Goal: Information Seeking & Learning: Learn about a topic

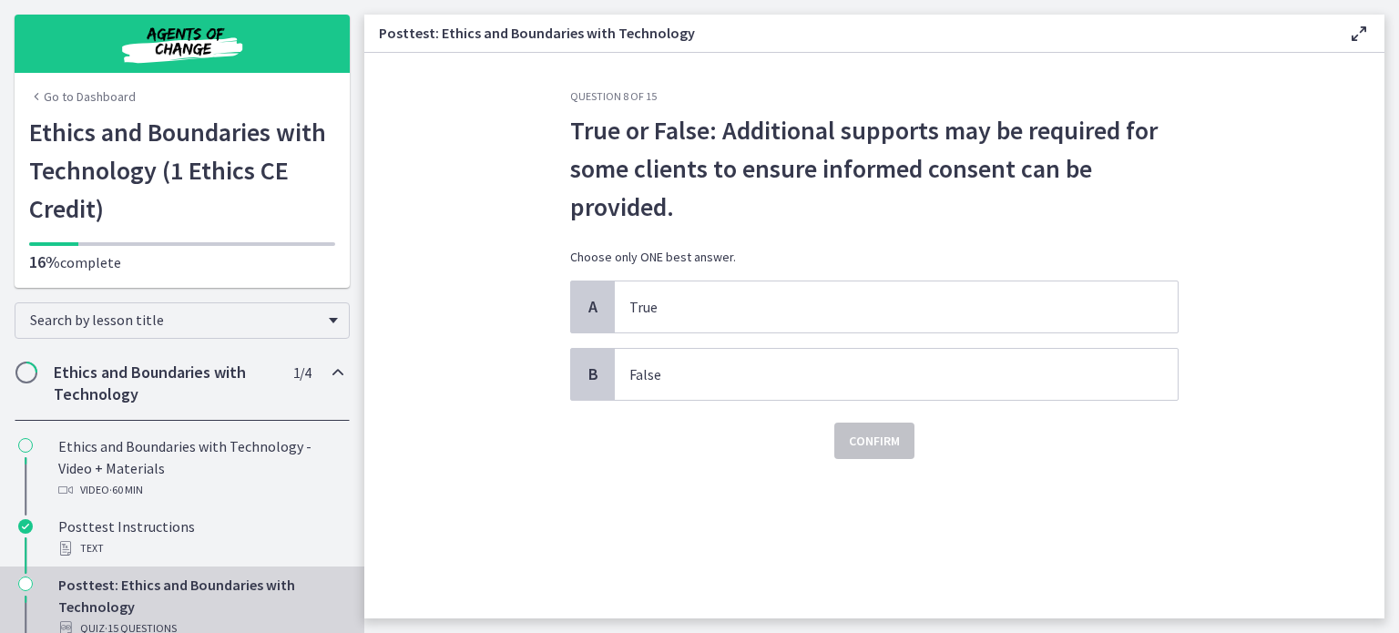
scroll to position [153, 0]
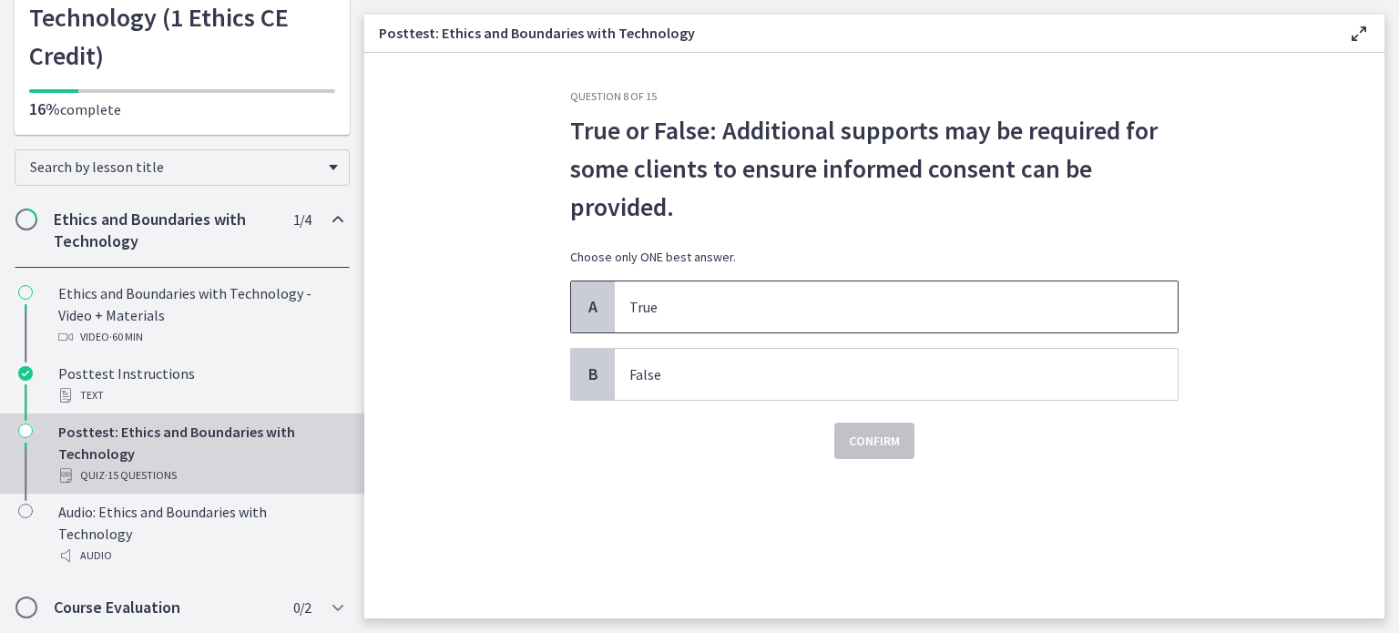
click at [687, 315] on p "True" at bounding box center [877, 307] width 497 height 22
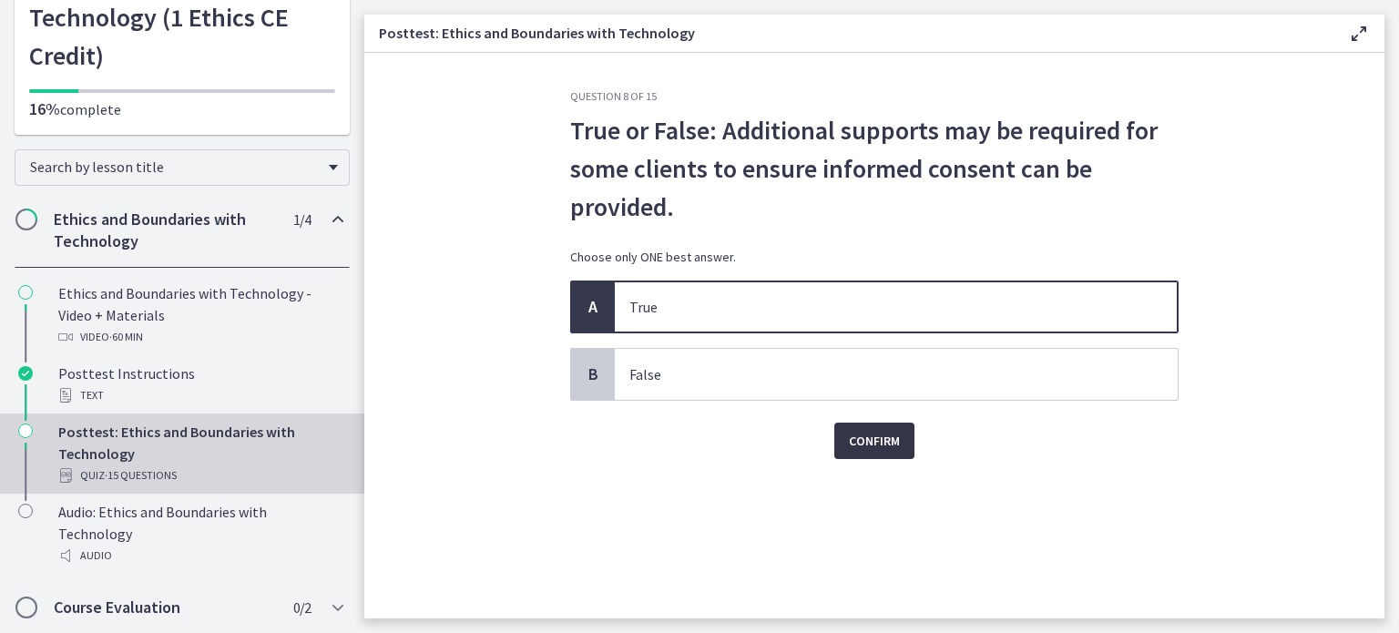
click at [845, 442] on button "Confirm" at bounding box center [874, 441] width 80 height 36
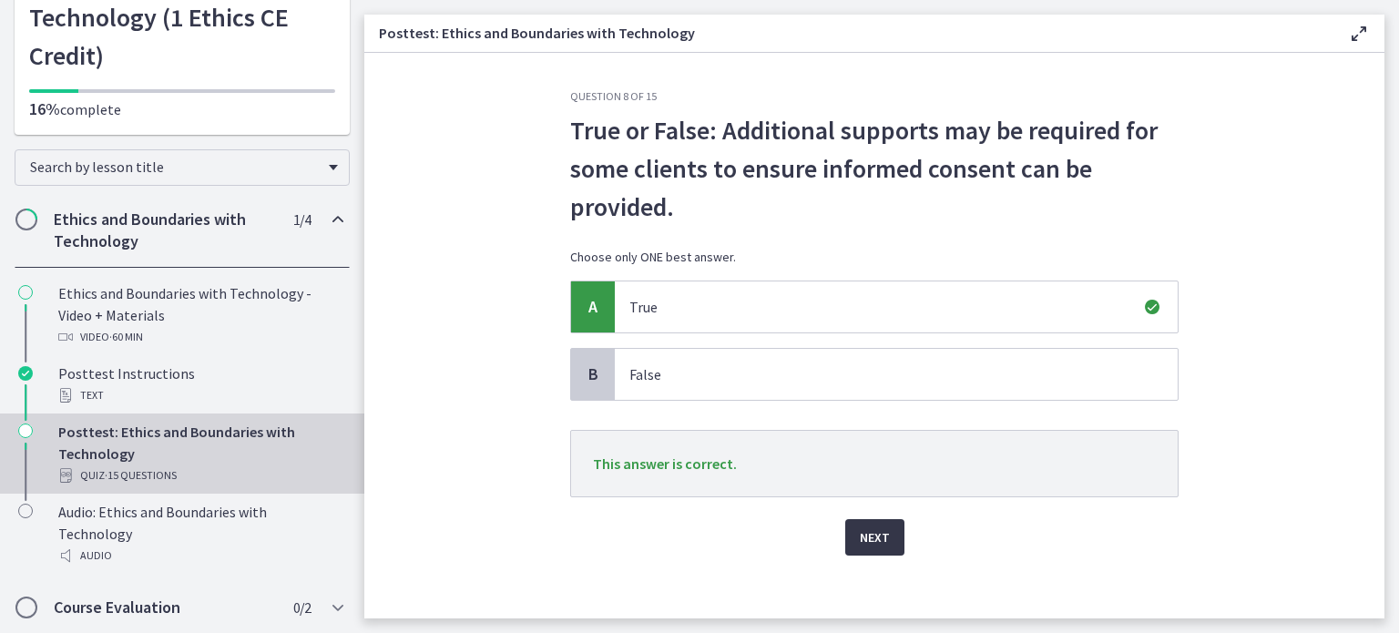
scroll to position [8, 0]
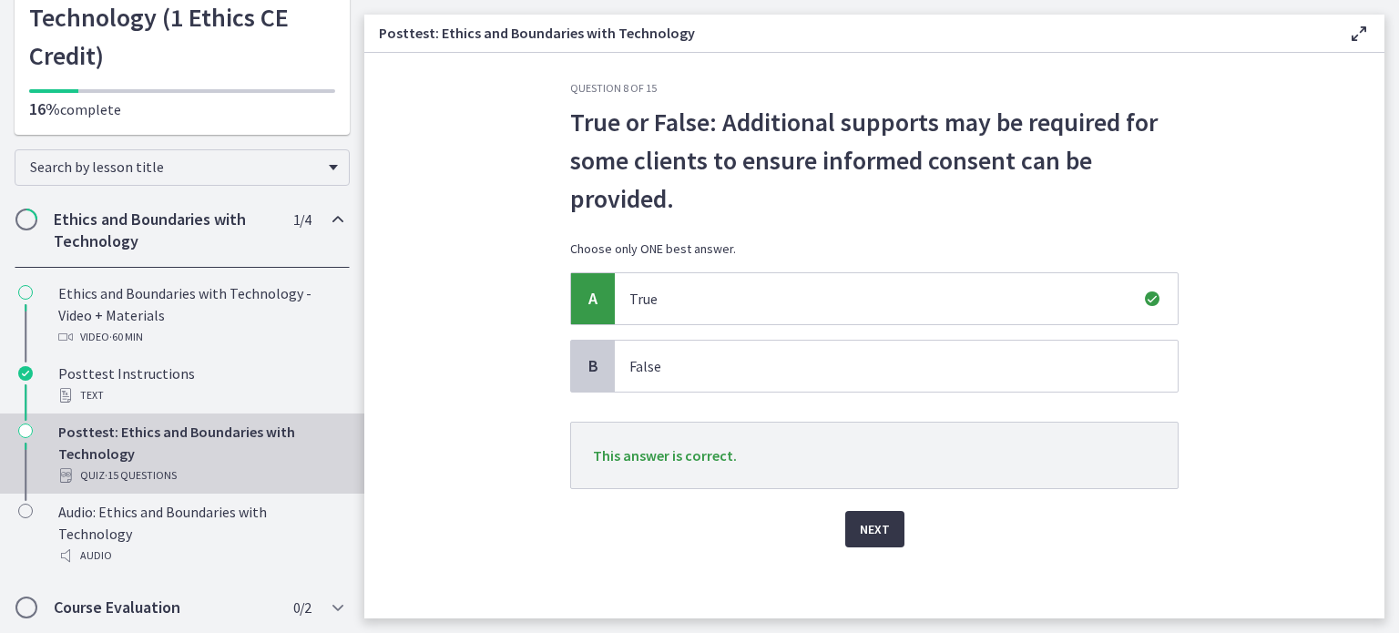
click at [885, 523] on button "Next" at bounding box center [874, 529] width 59 height 36
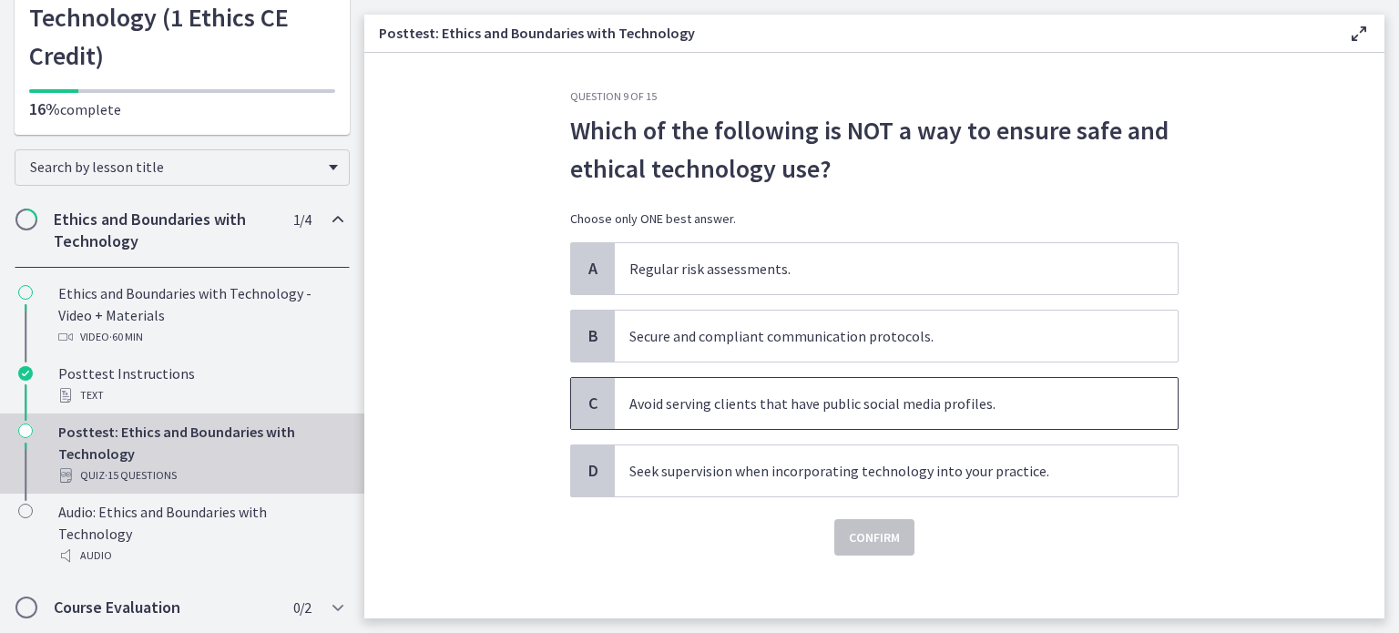
click at [710, 403] on p "Avoid serving clients that have public social media profiles." at bounding box center [877, 404] width 497 height 22
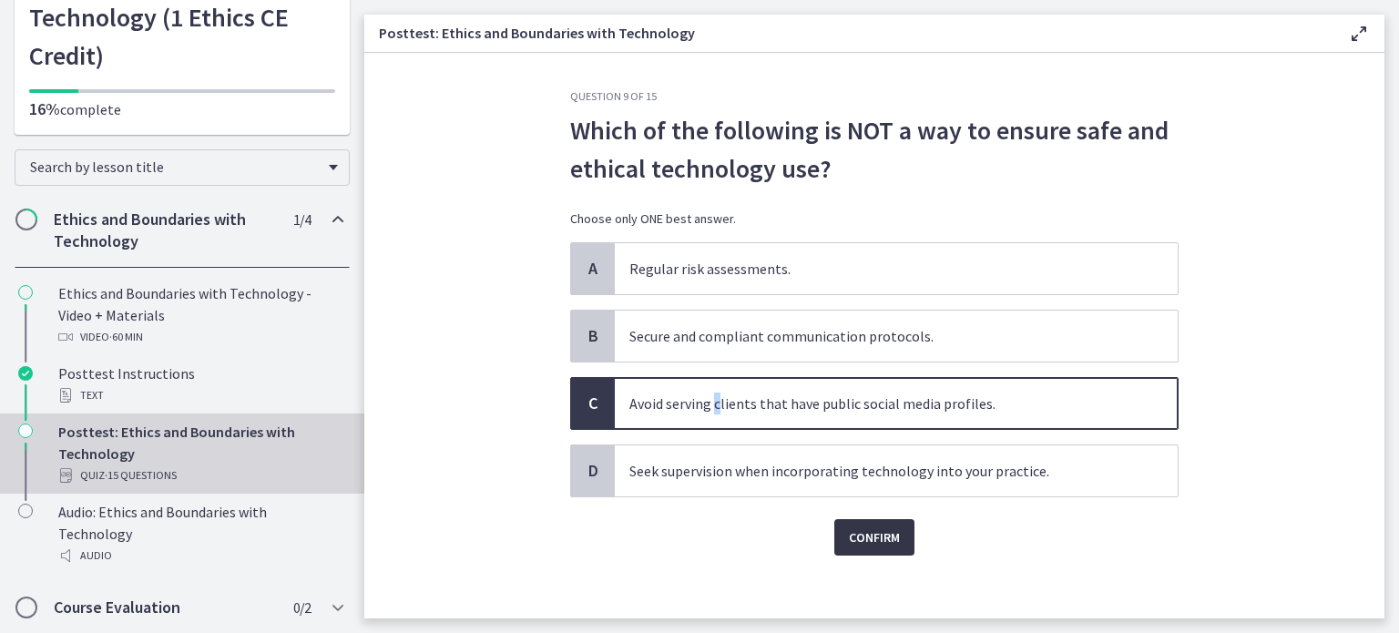
click at [859, 533] on span "Confirm" at bounding box center [874, 537] width 51 height 22
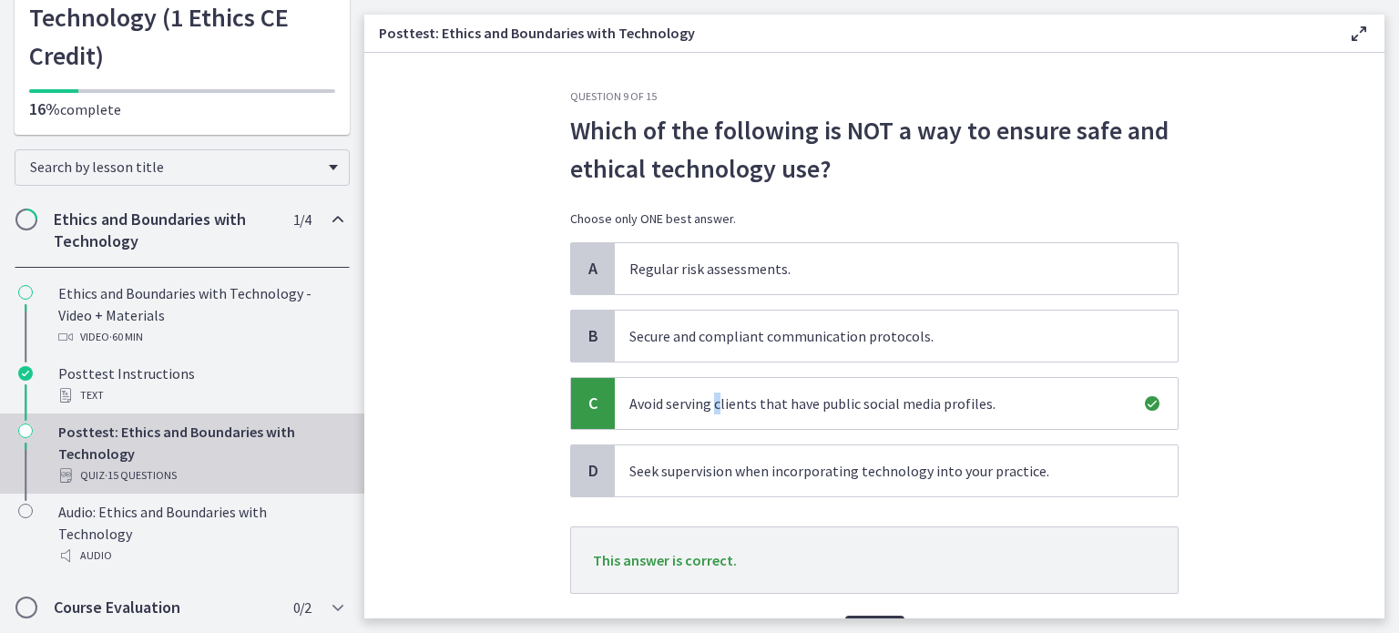
scroll to position [104, 0]
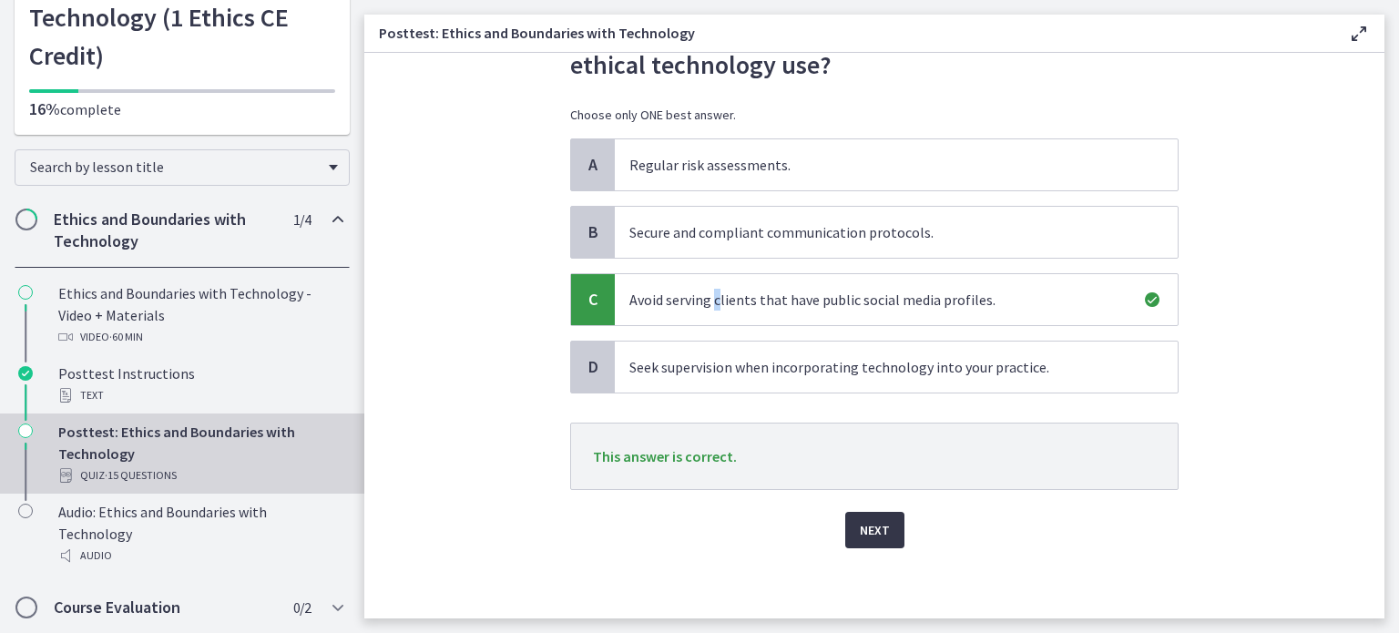
click at [878, 526] on span "Next" at bounding box center [875, 530] width 30 height 22
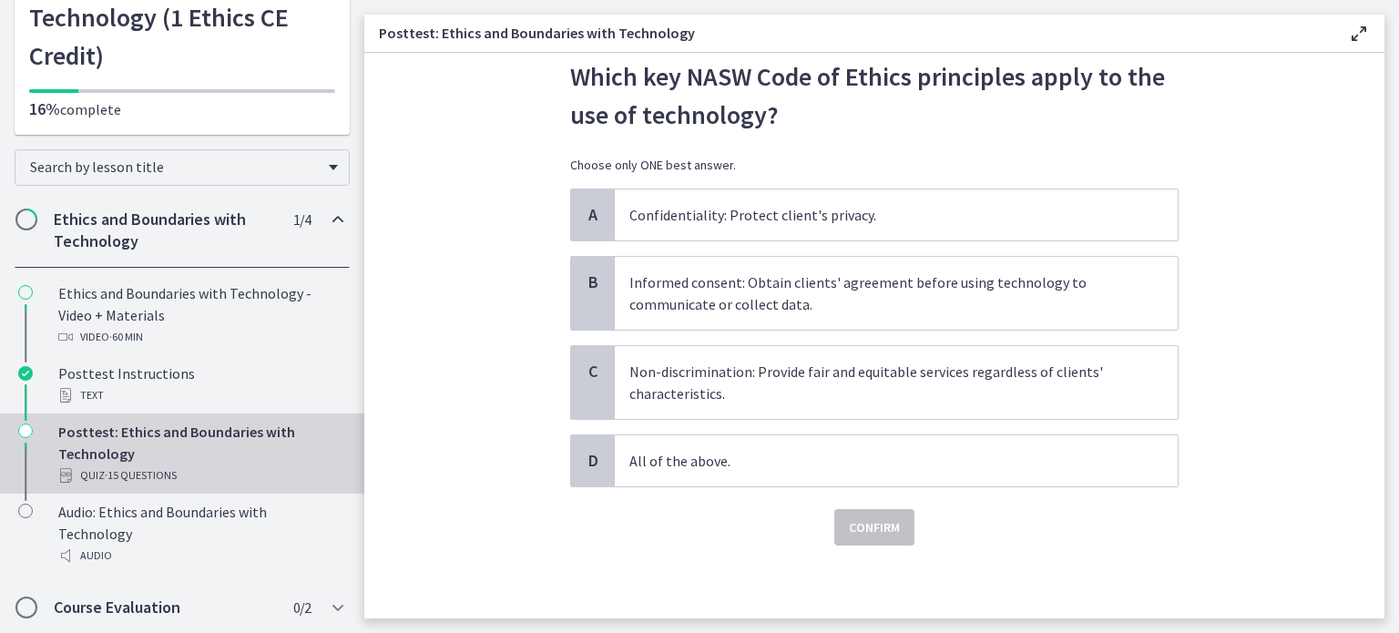
scroll to position [0, 0]
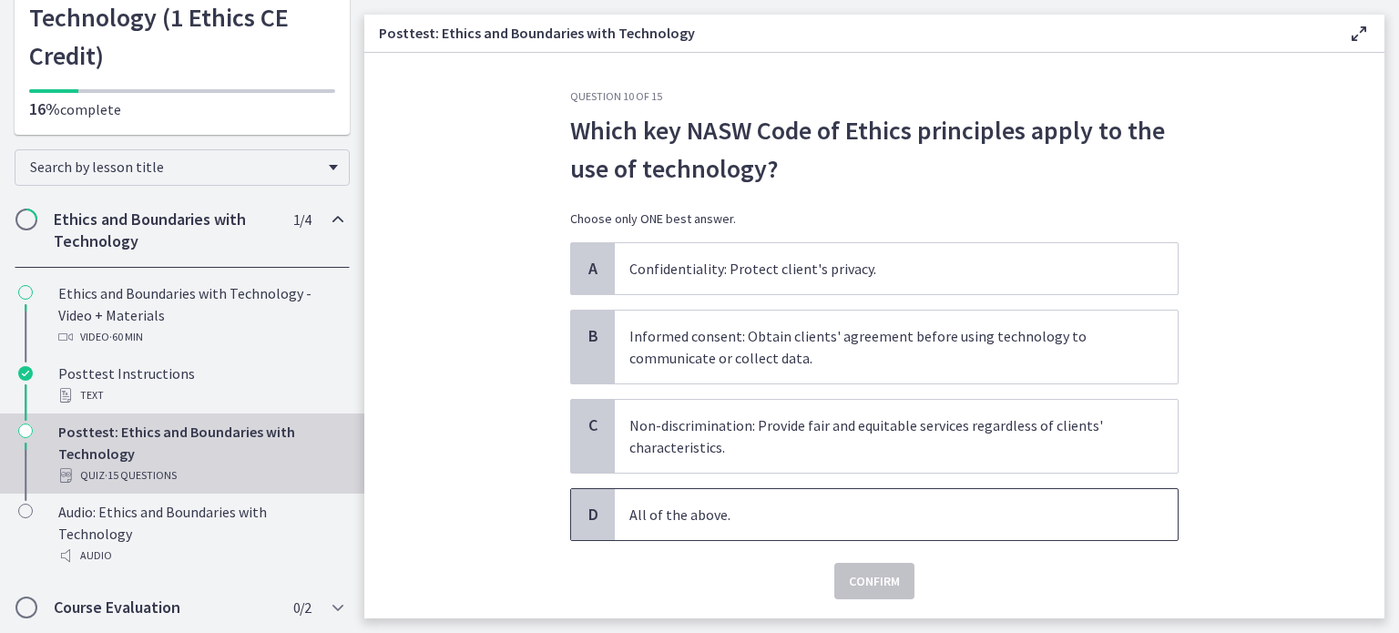
click at [670, 516] on p "All of the above." at bounding box center [877, 515] width 497 height 22
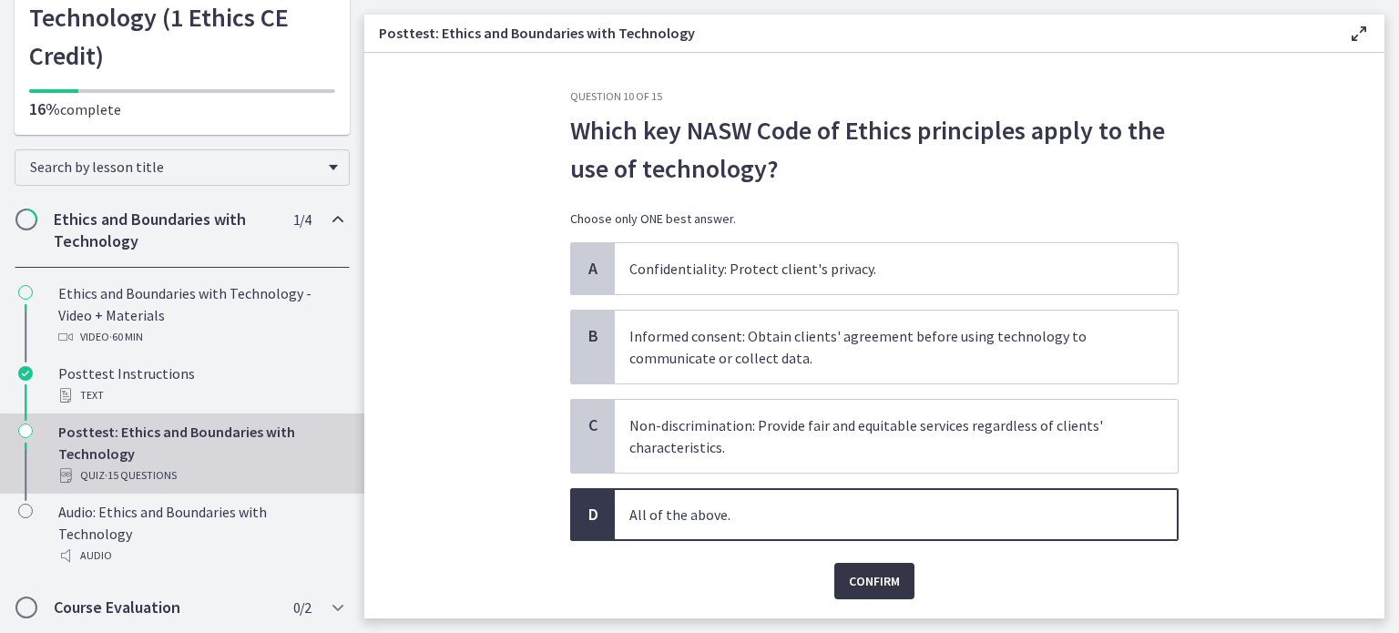
click at [857, 571] on span "Confirm" at bounding box center [874, 581] width 51 height 22
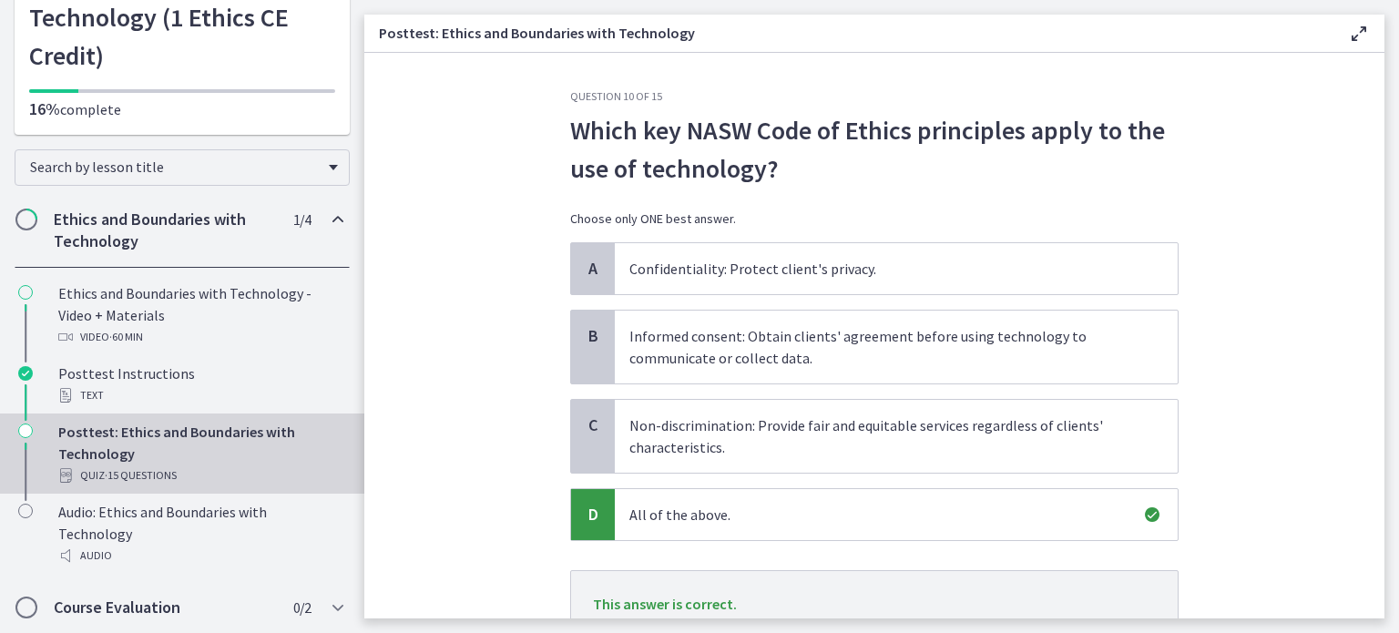
scroll to position [91, 0]
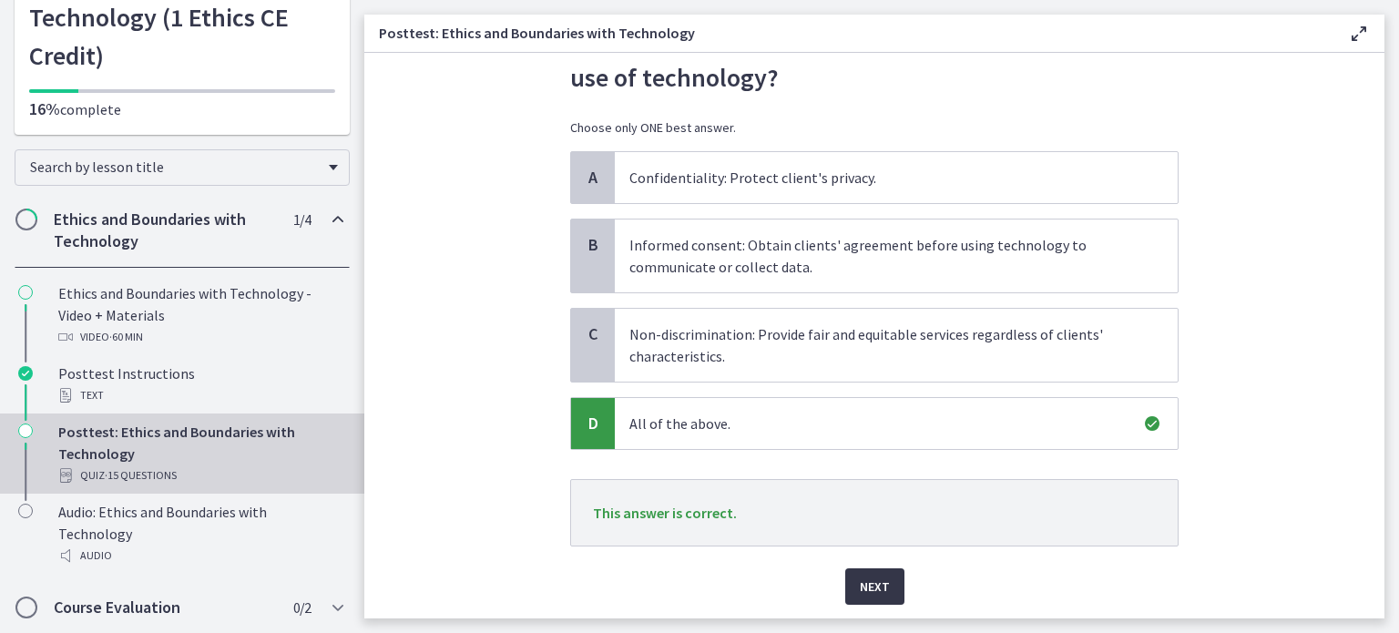
click at [879, 586] on span "Next" at bounding box center [875, 587] width 30 height 22
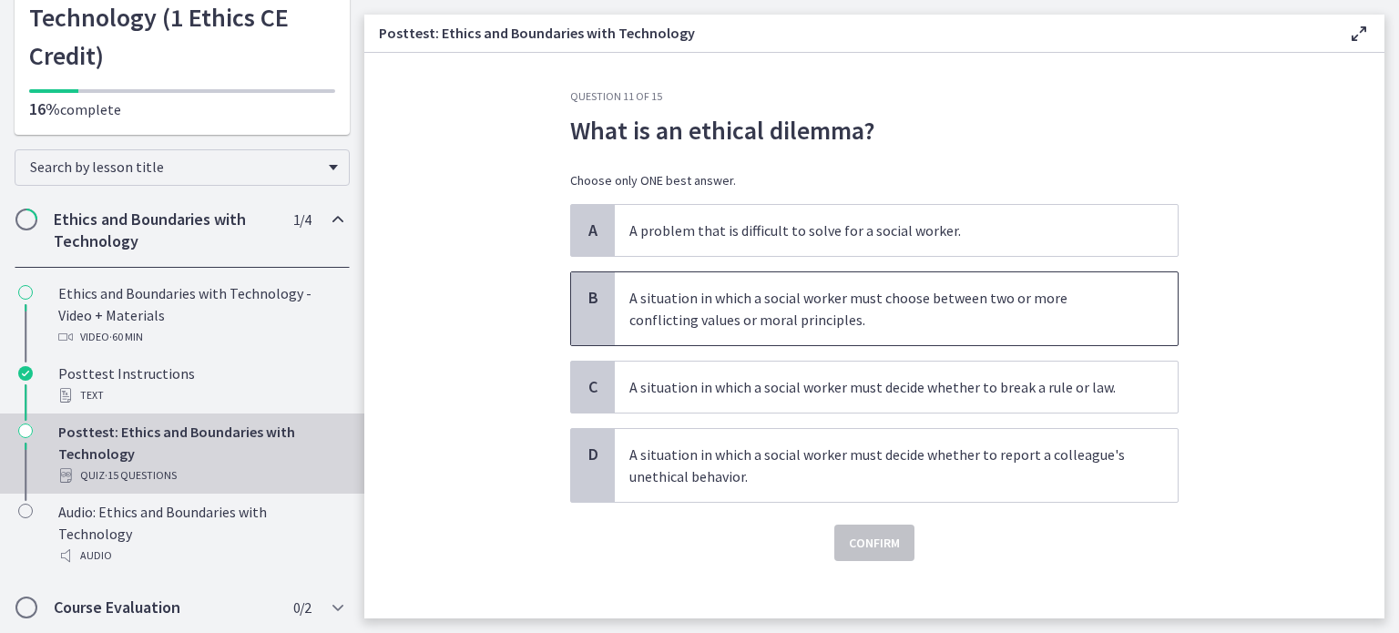
click at [795, 323] on p "A situation in which a social worker must choose between two or more conflictin…" at bounding box center [877, 309] width 497 height 44
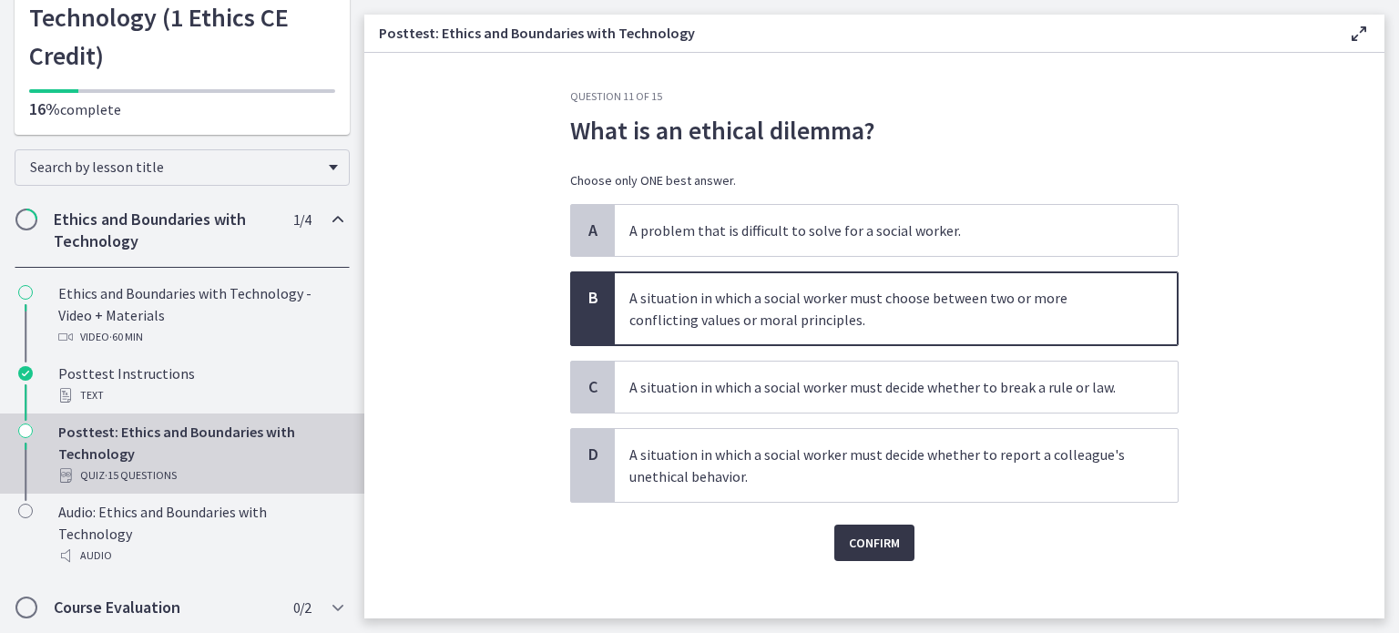
click at [859, 535] on span "Confirm" at bounding box center [874, 543] width 51 height 22
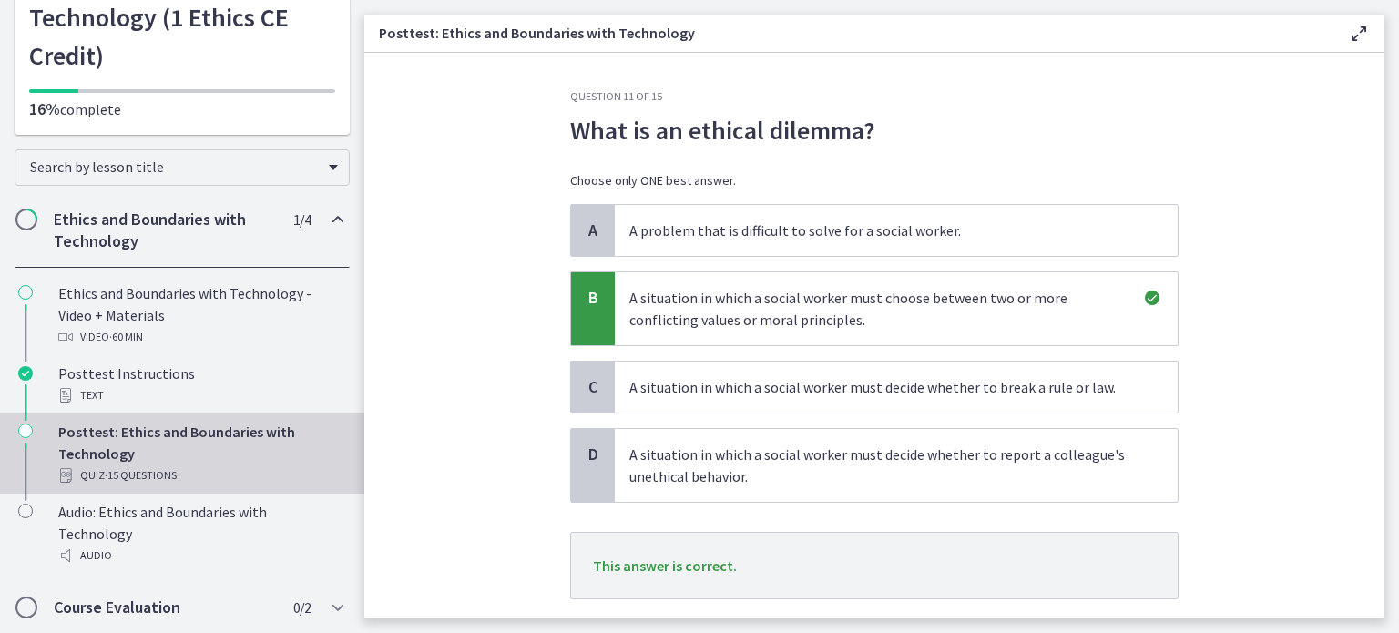
scroll to position [91, 0]
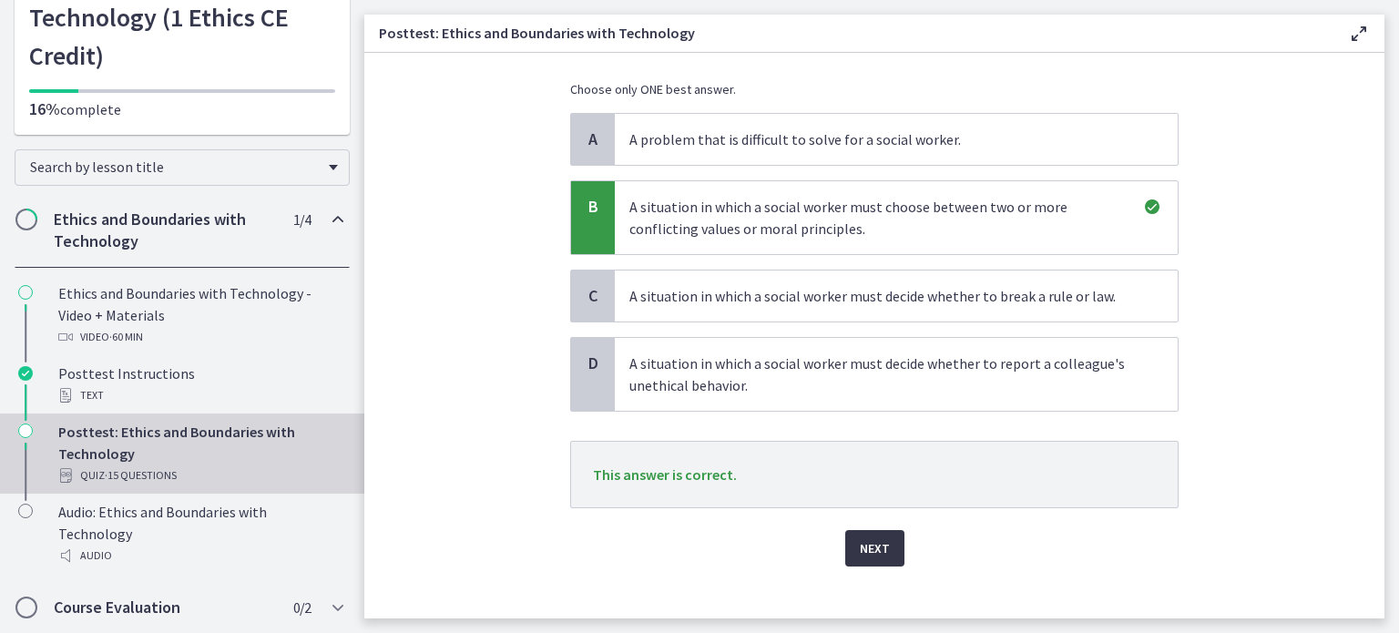
click at [845, 535] on button "Next" at bounding box center [874, 548] width 59 height 36
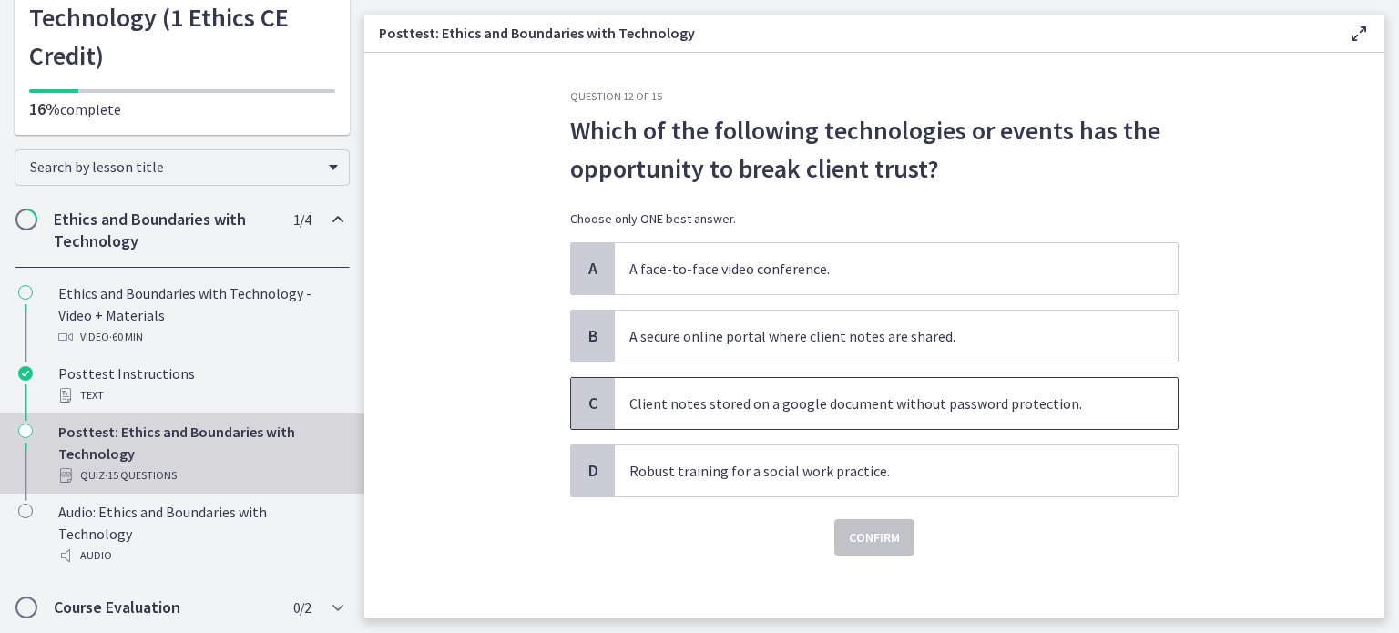
click at [730, 417] on span "Client notes stored on a google document without password protection." at bounding box center [896, 403] width 563 height 51
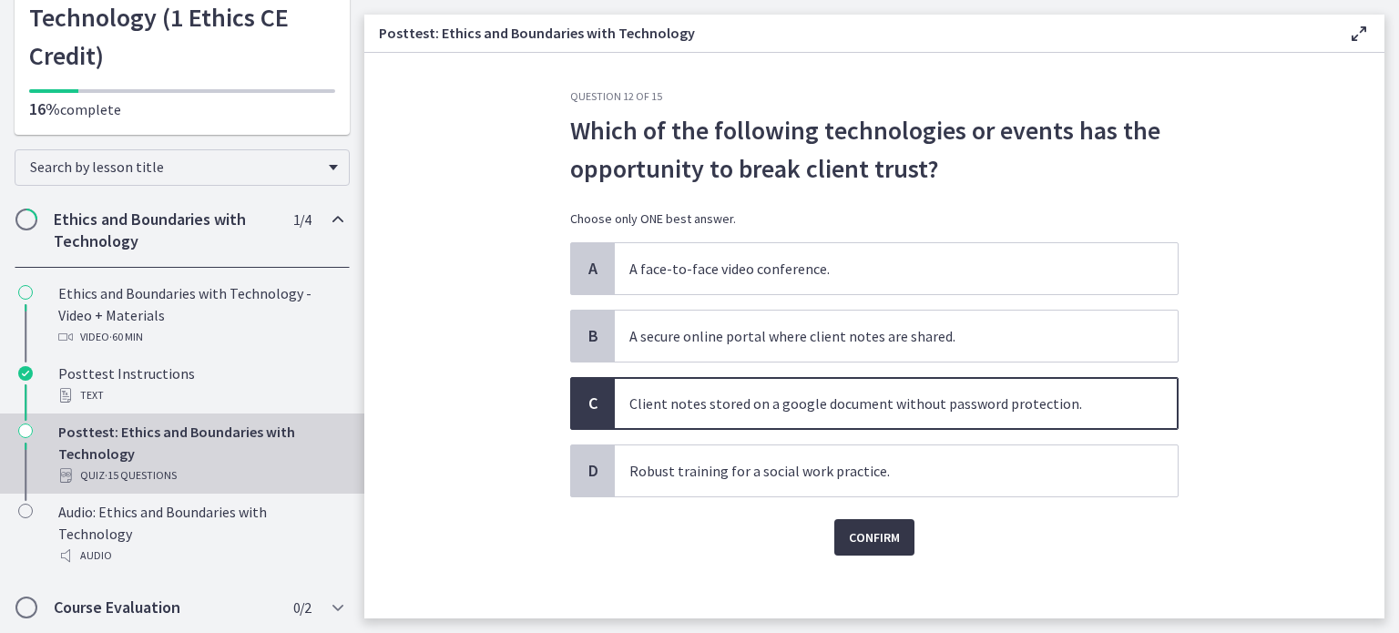
click at [840, 537] on button "Confirm" at bounding box center [874, 537] width 80 height 36
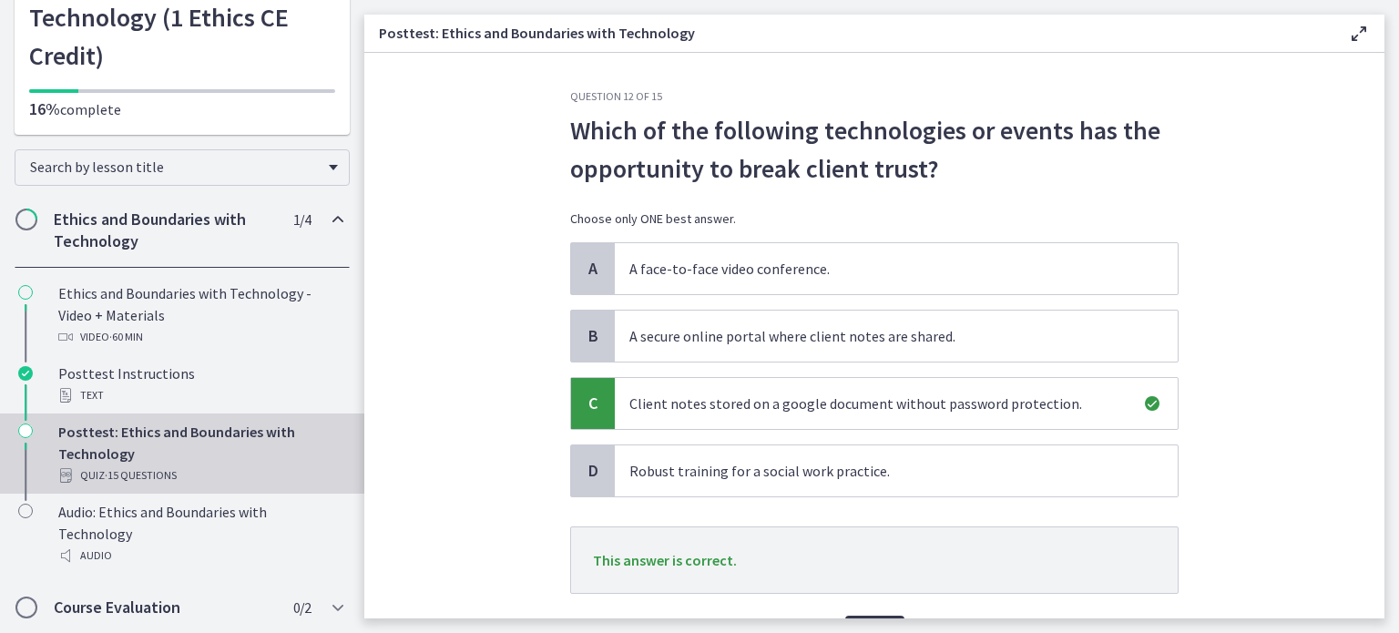
scroll to position [104, 0]
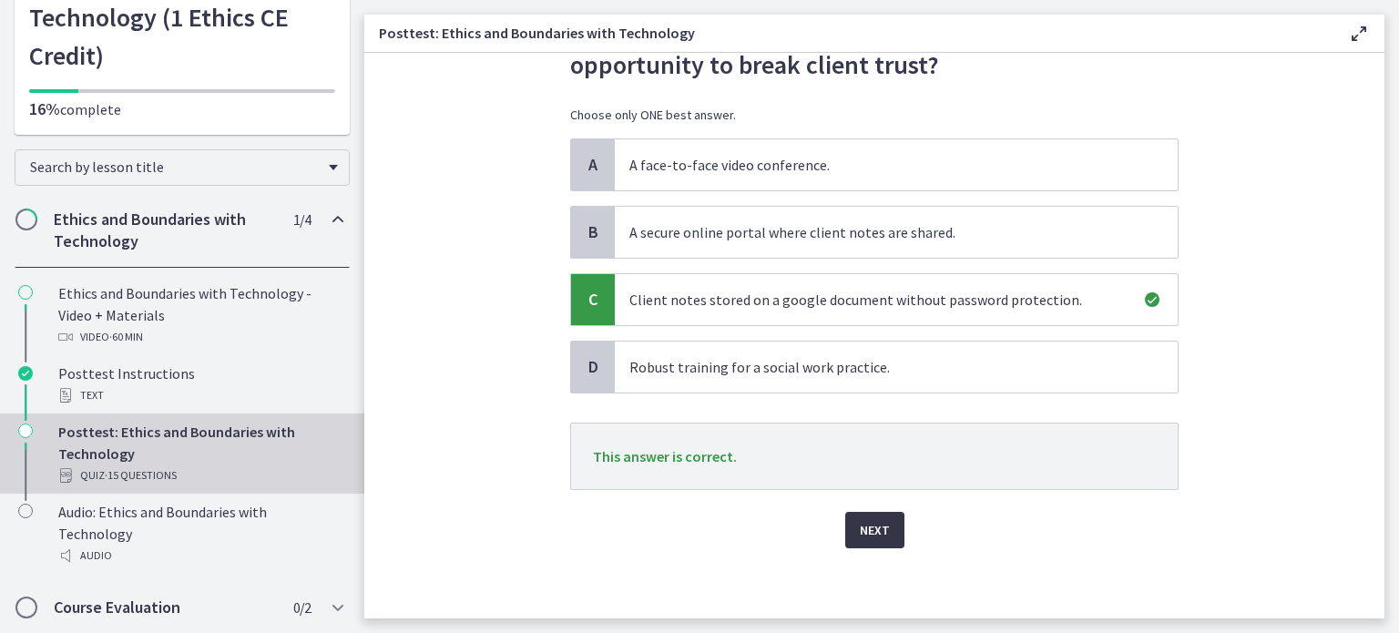
click at [868, 531] on span "Next" at bounding box center [875, 530] width 30 height 22
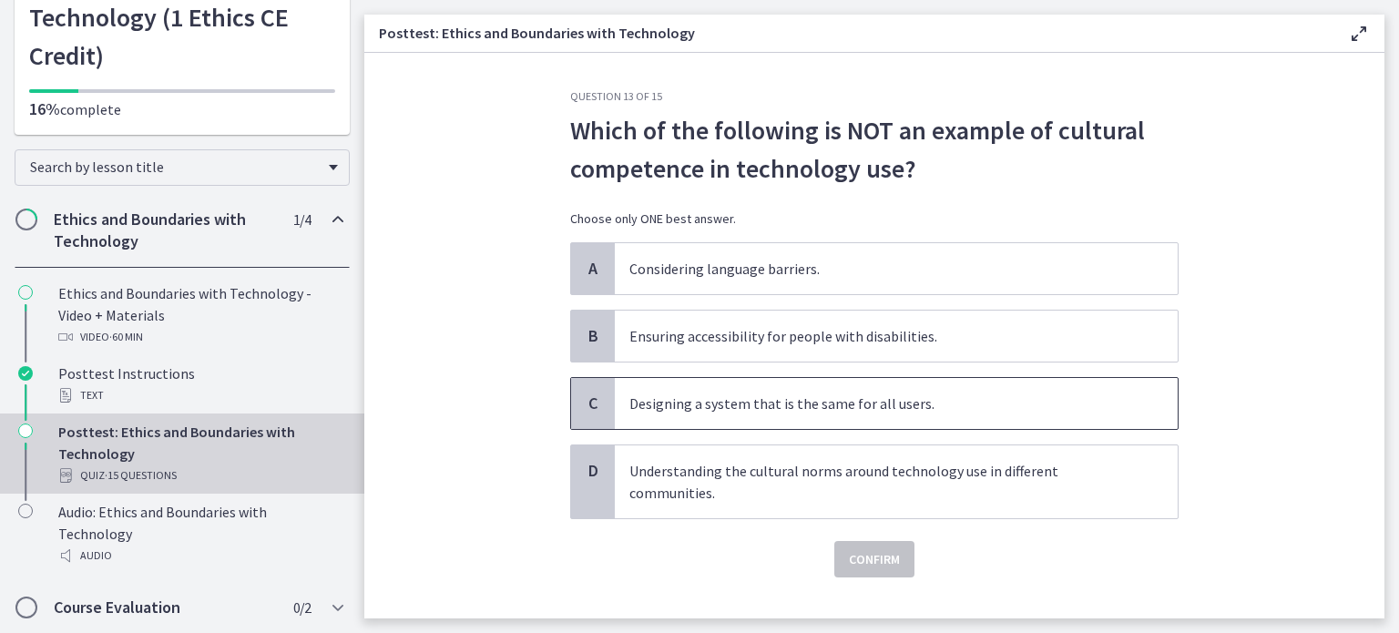
click at [717, 412] on p "Designing a system that is the same for all users." at bounding box center [877, 404] width 497 height 22
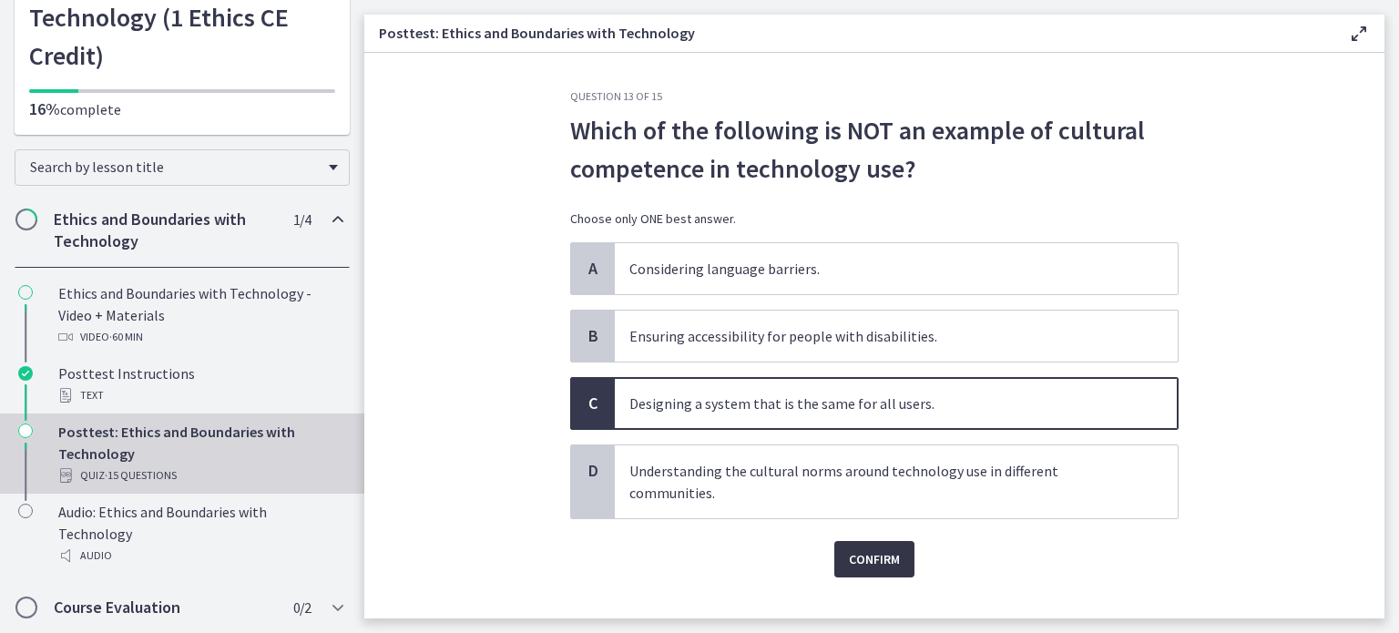
click at [858, 544] on button "Confirm" at bounding box center [874, 559] width 80 height 36
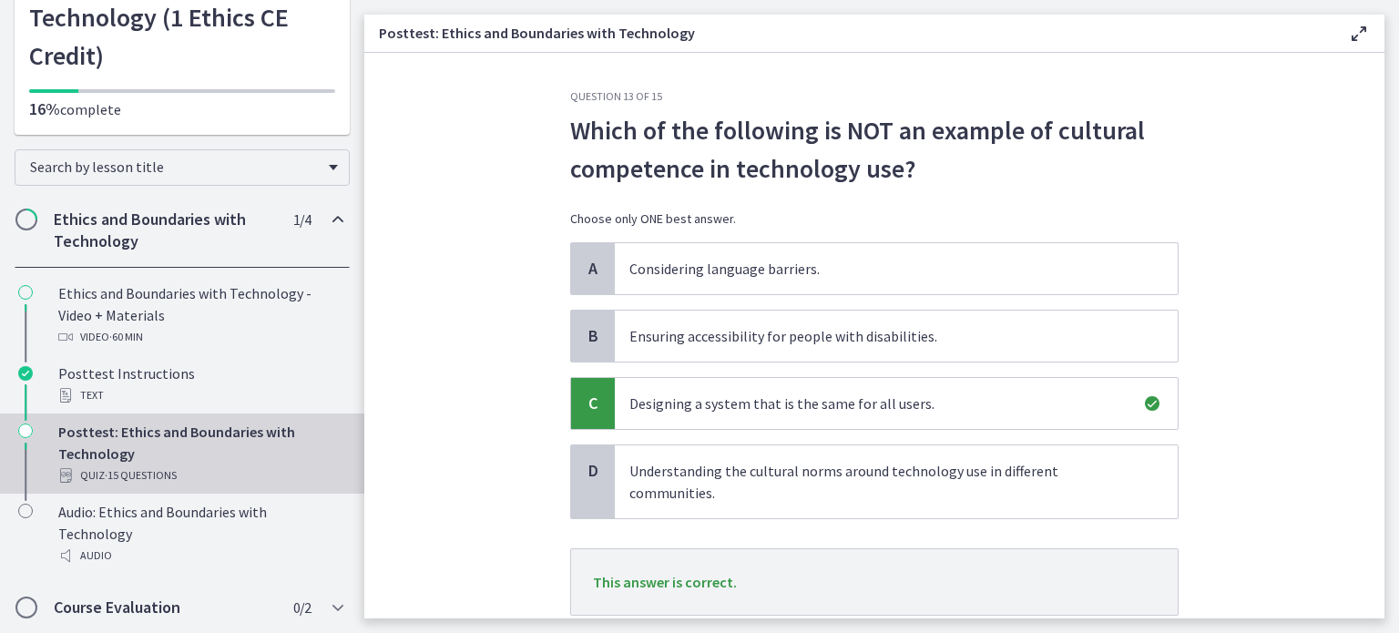
scroll to position [91, 0]
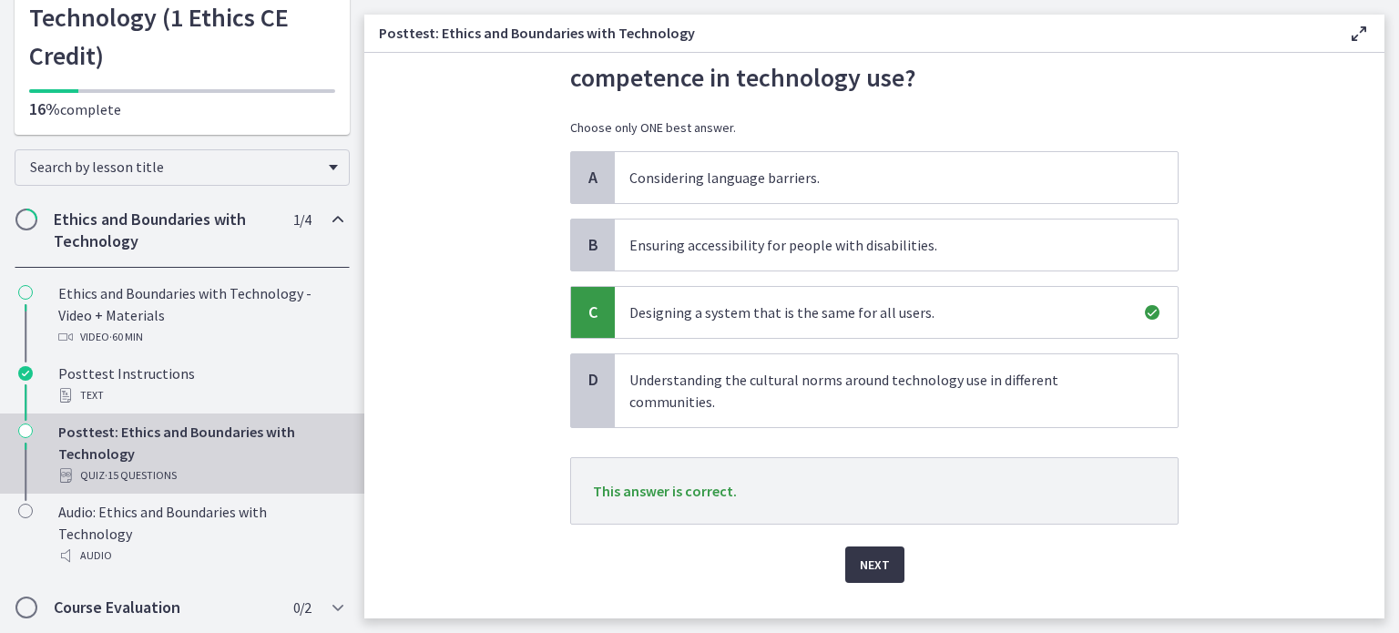
click at [867, 561] on span "Next" at bounding box center [875, 565] width 30 height 22
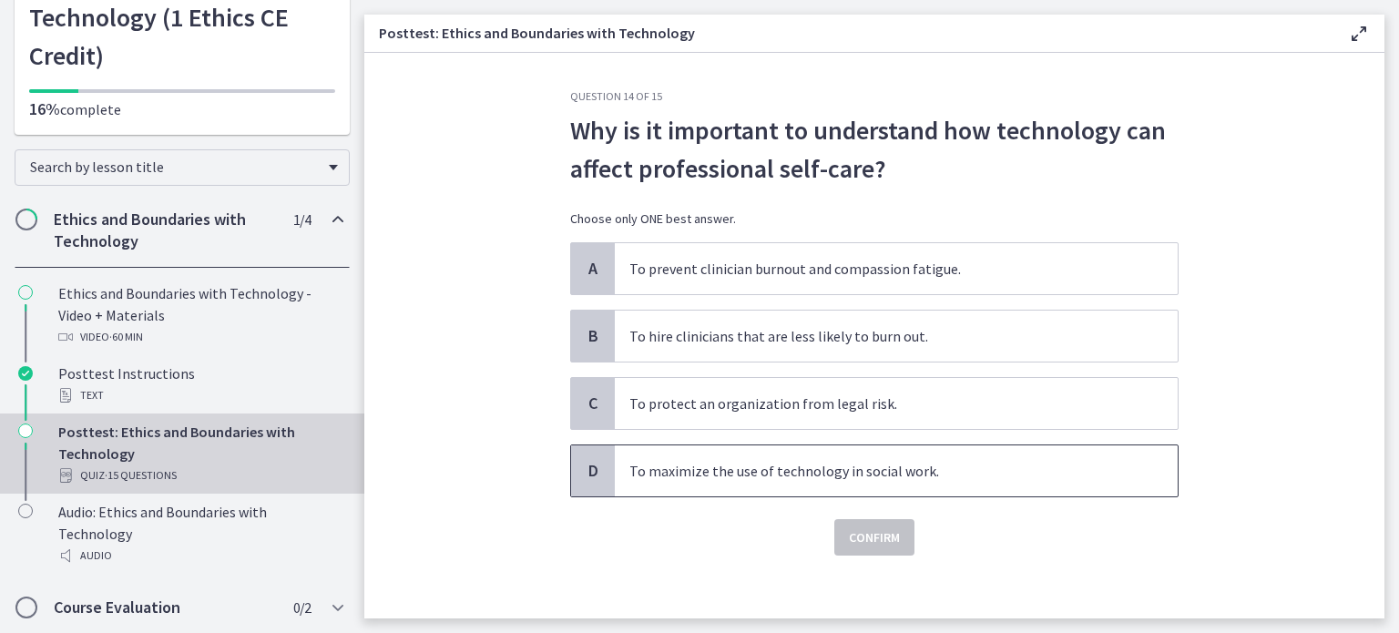
click at [719, 484] on span "To maximize the use of technology in social work." at bounding box center [896, 470] width 563 height 51
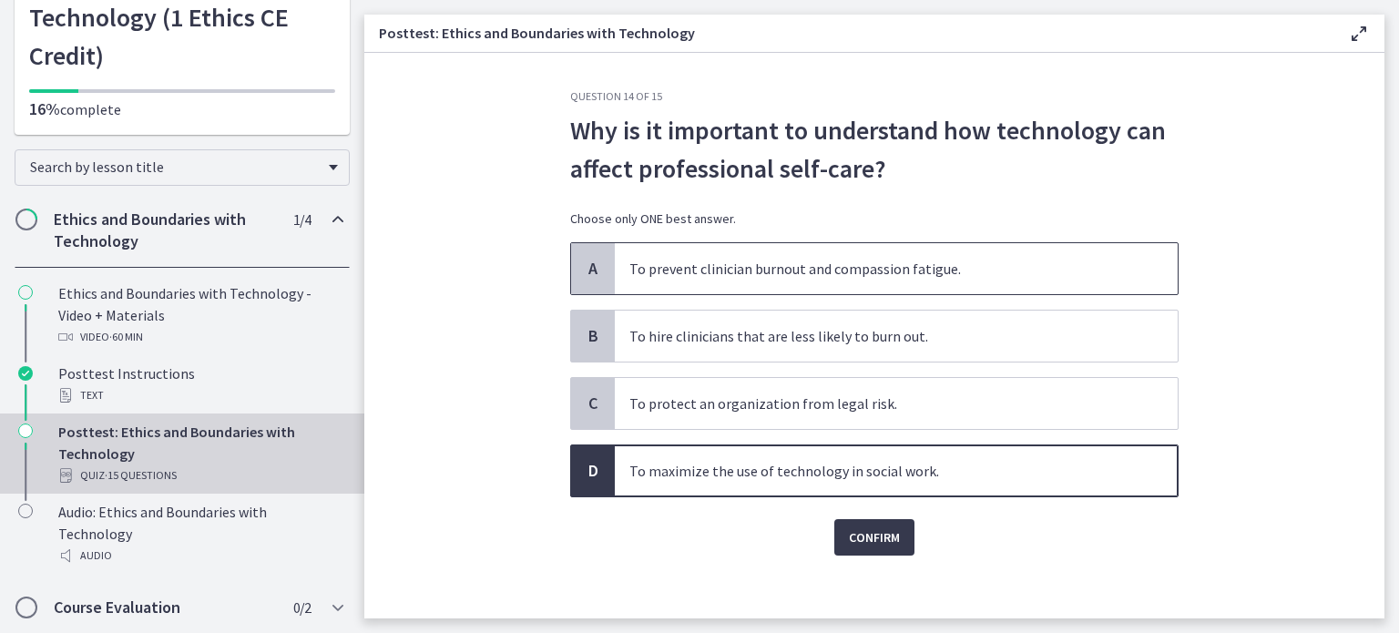
click at [692, 283] on span "To prevent clinician burnout and compassion fatigue." at bounding box center [896, 268] width 563 height 51
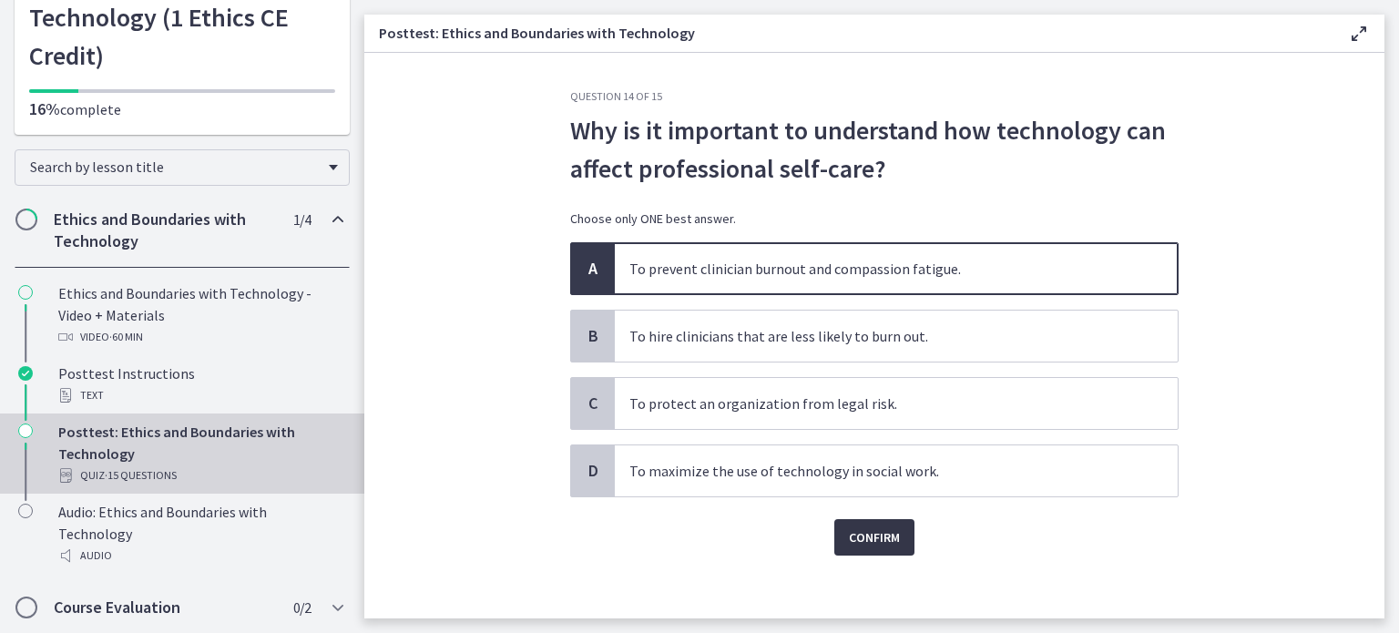
click at [878, 546] on span "Confirm" at bounding box center [874, 537] width 51 height 22
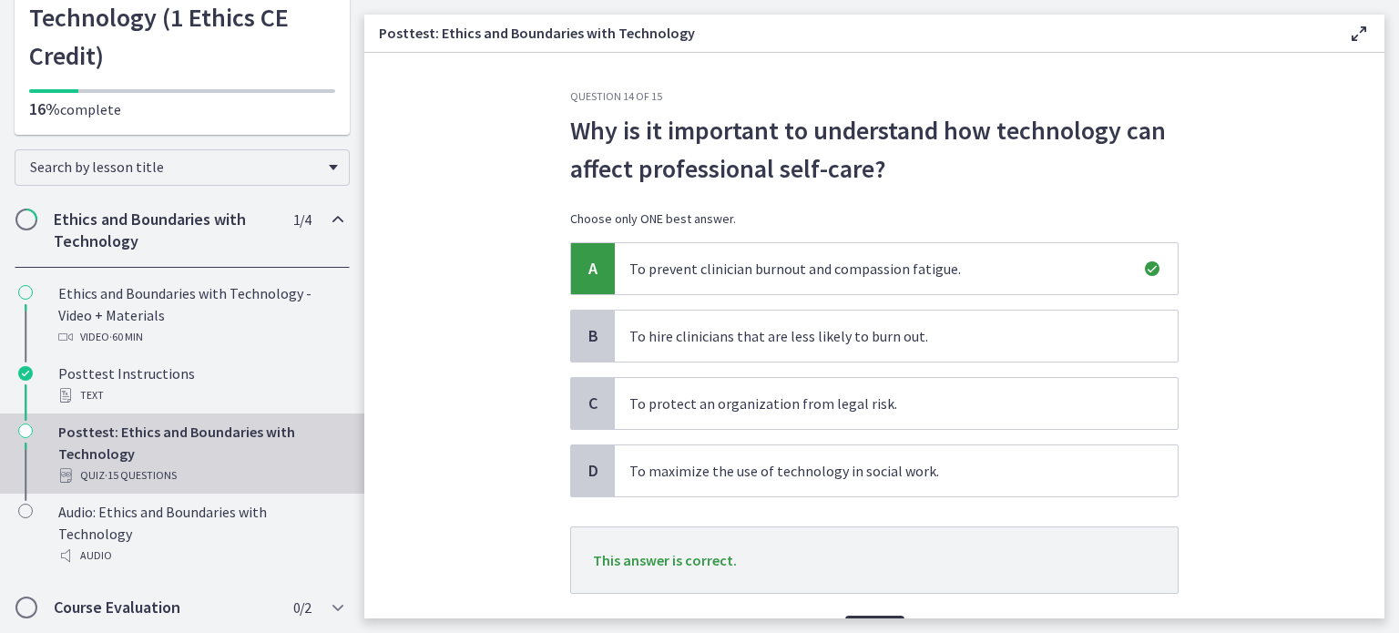
scroll to position [91, 0]
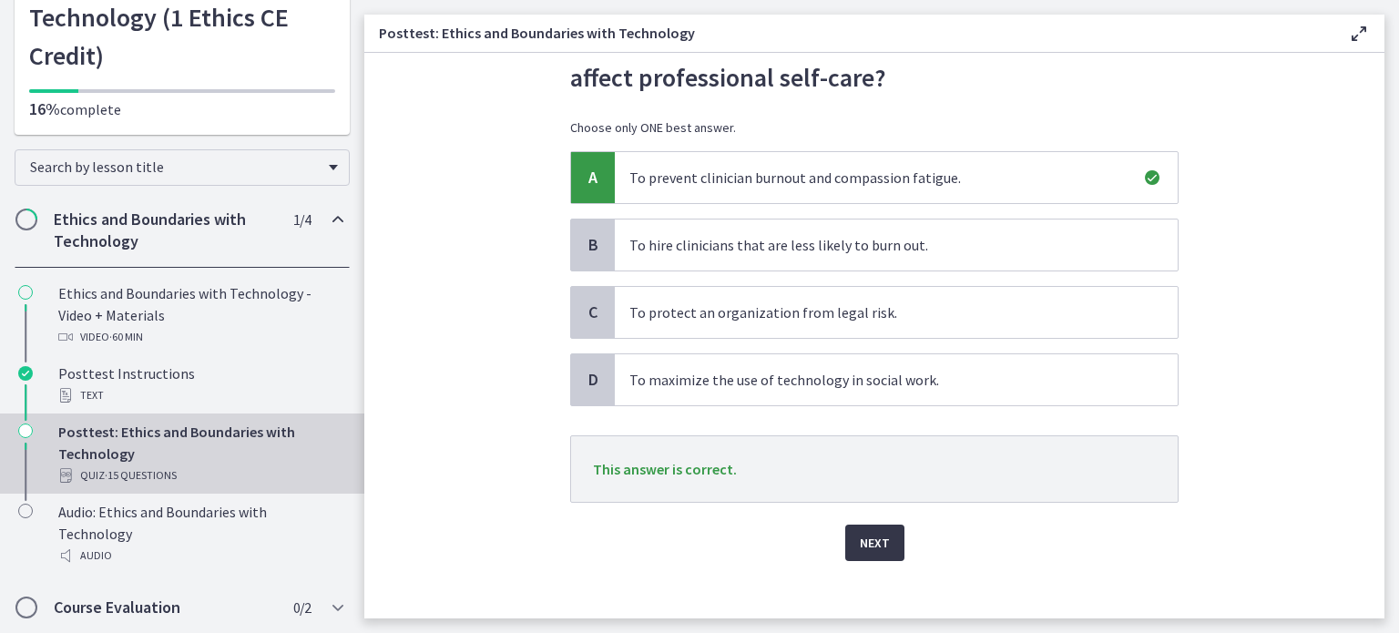
click at [882, 527] on div "Question 14 of 15 Why is it important to understand how technology can affect p…" at bounding box center [875, 262] width 638 height 529
click at [867, 541] on span "Next" at bounding box center [875, 543] width 30 height 22
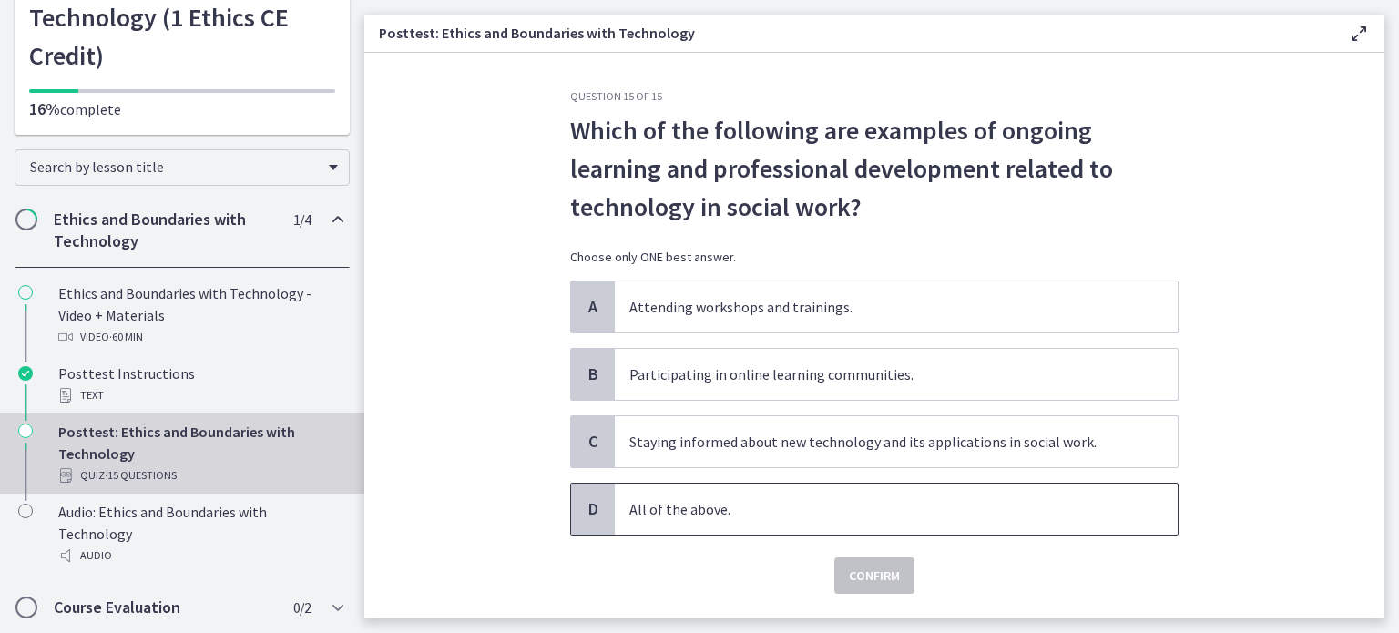
click at [701, 502] on p "All of the above." at bounding box center [877, 509] width 497 height 22
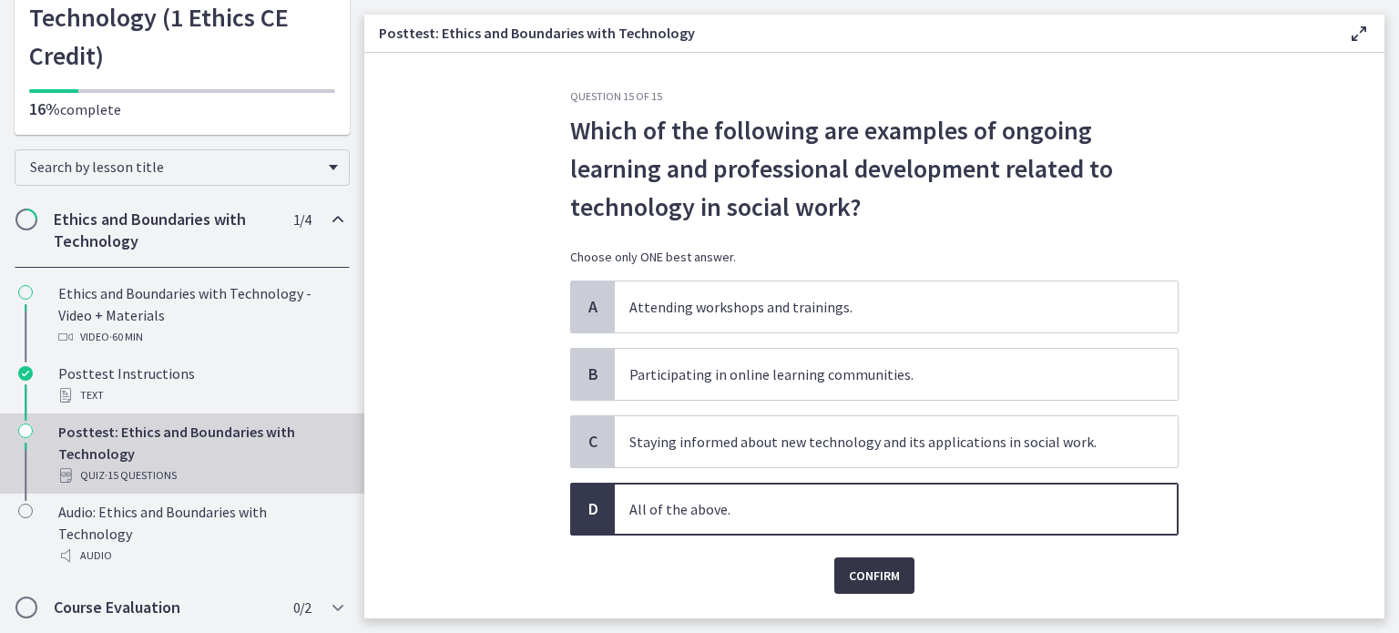
click at [860, 585] on span "Confirm" at bounding box center [874, 576] width 51 height 22
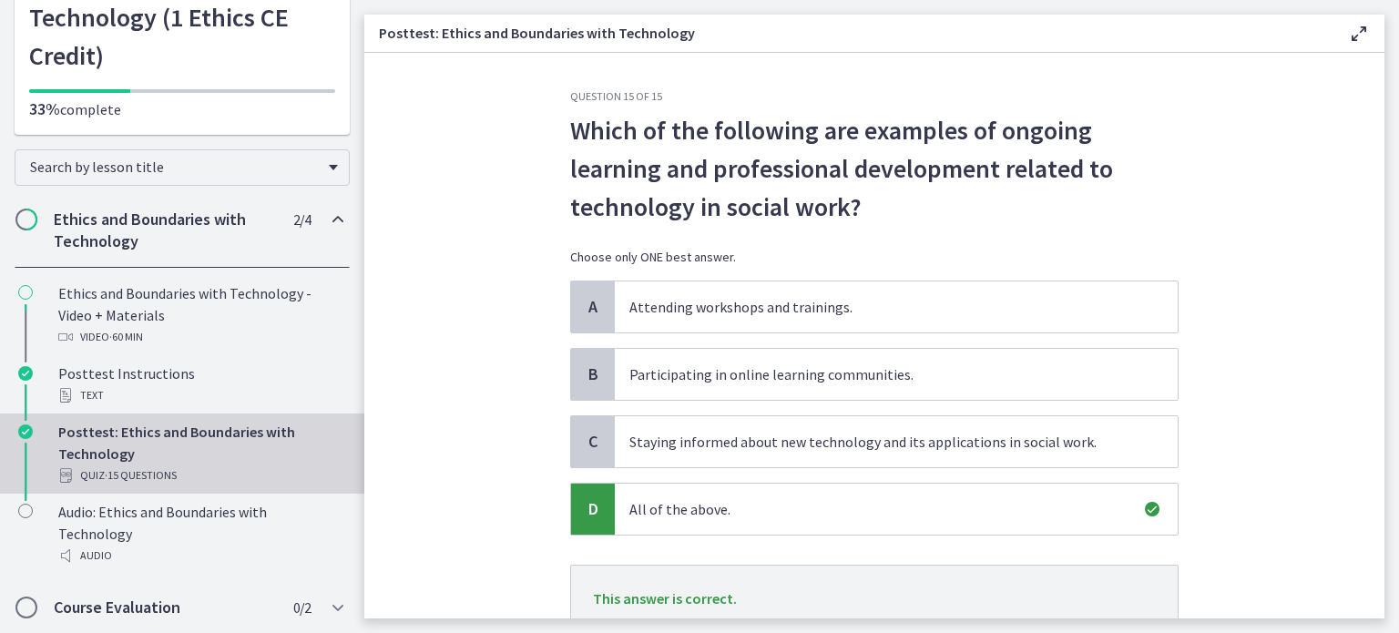
scroll to position [142, 0]
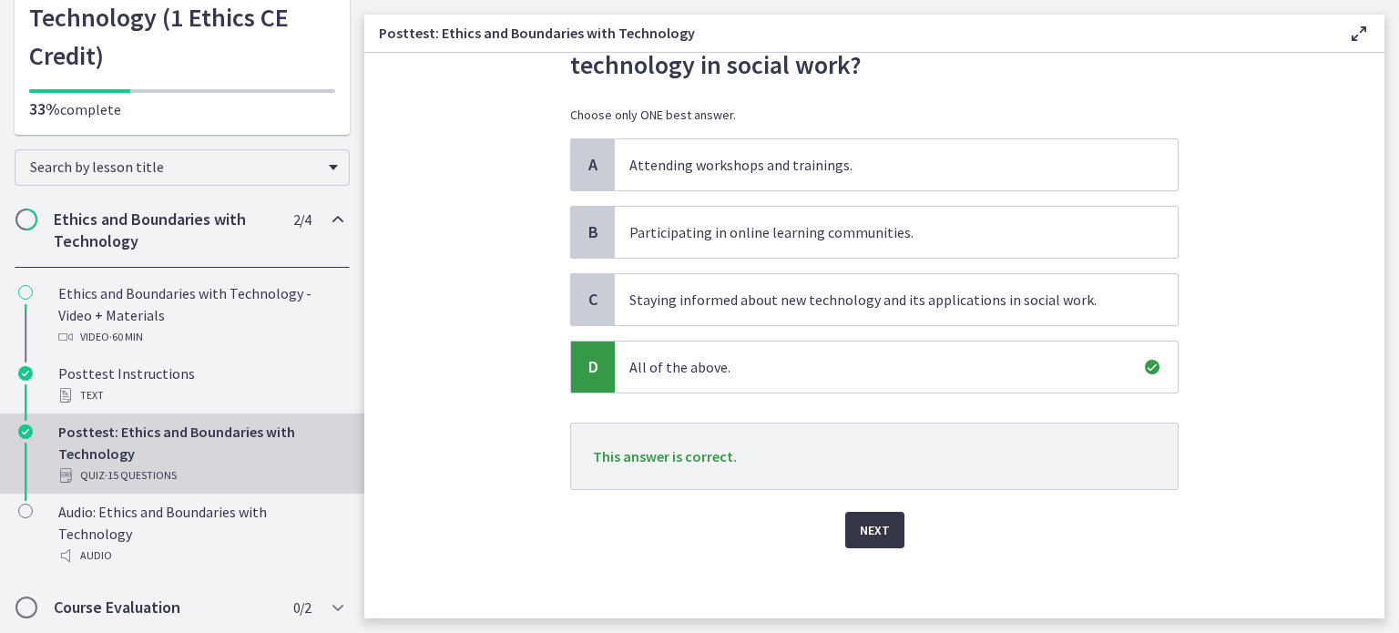
click at [866, 539] on button "Next" at bounding box center [874, 530] width 59 height 36
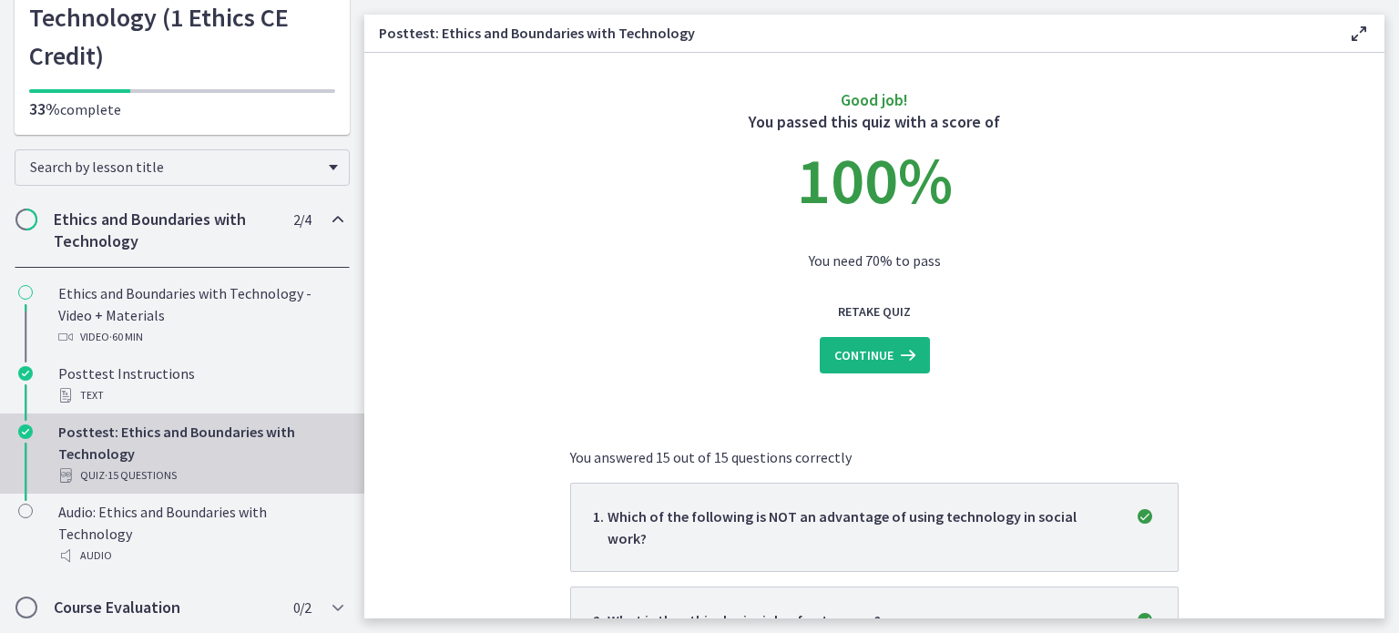
click at [868, 359] on span "Continue" at bounding box center [863, 355] width 59 height 22
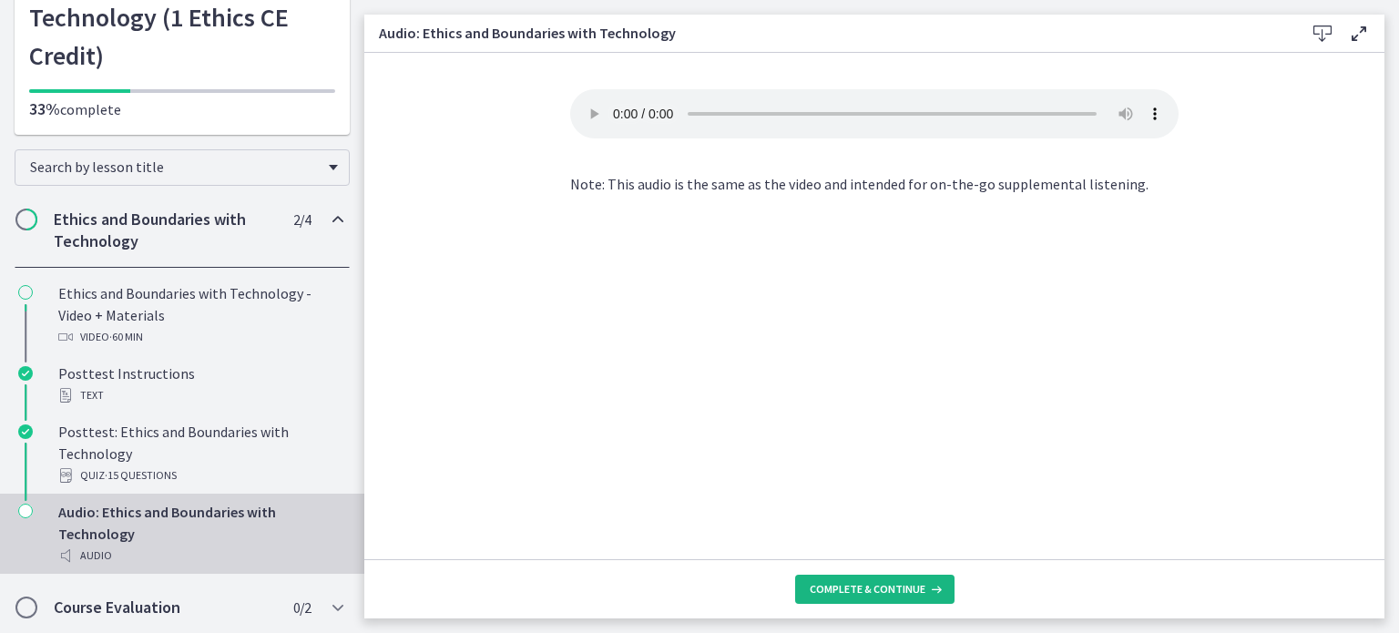
click at [851, 589] on span "Complete & continue" at bounding box center [868, 589] width 116 height 15
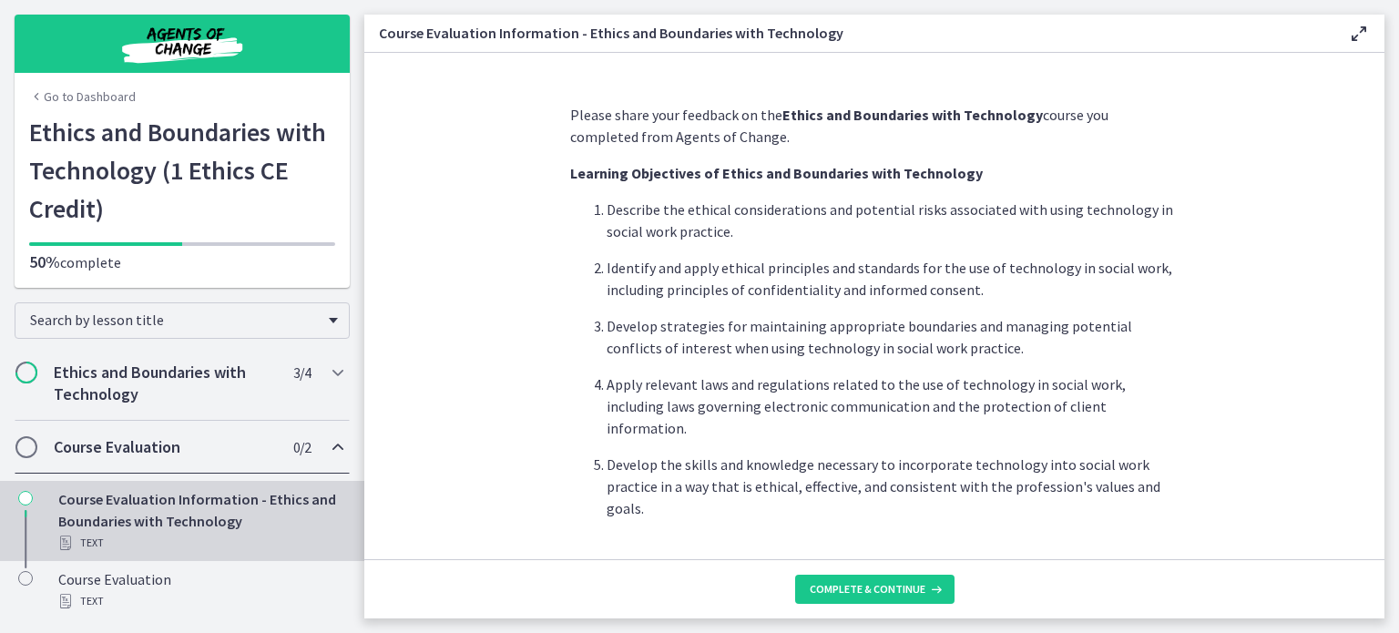
scroll to position [25, 0]
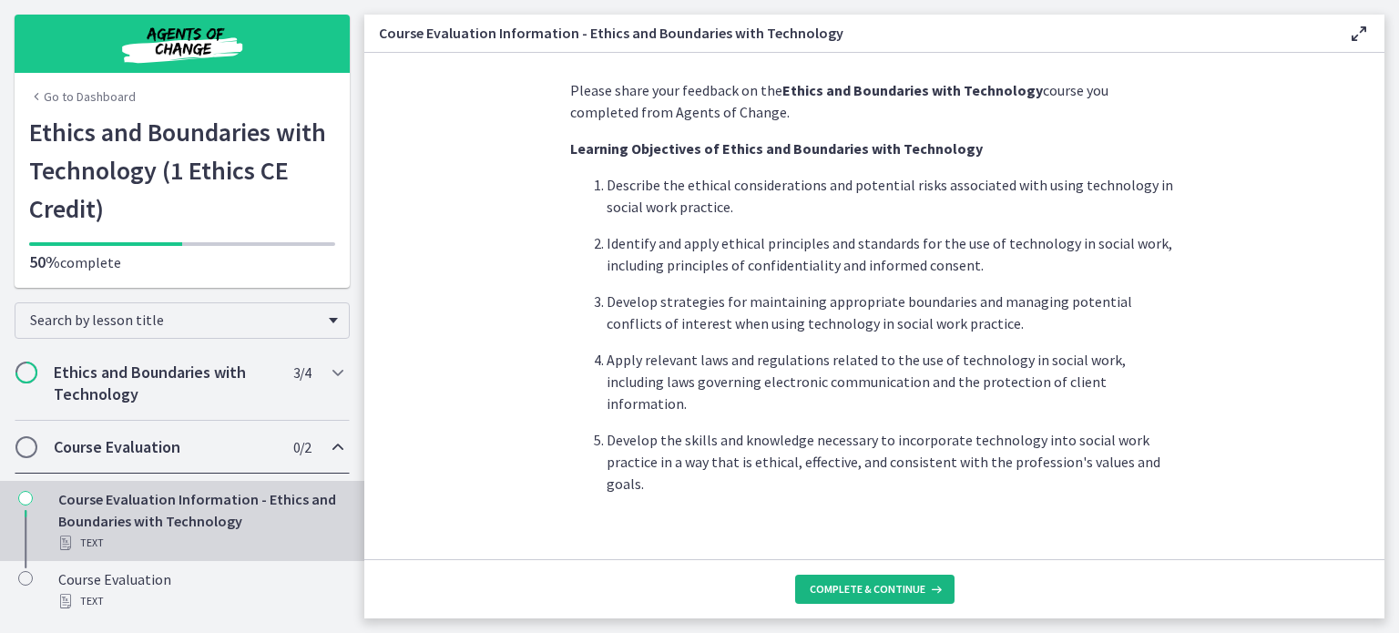
click at [874, 588] on span "Complete & continue" at bounding box center [868, 589] width 116 height 15
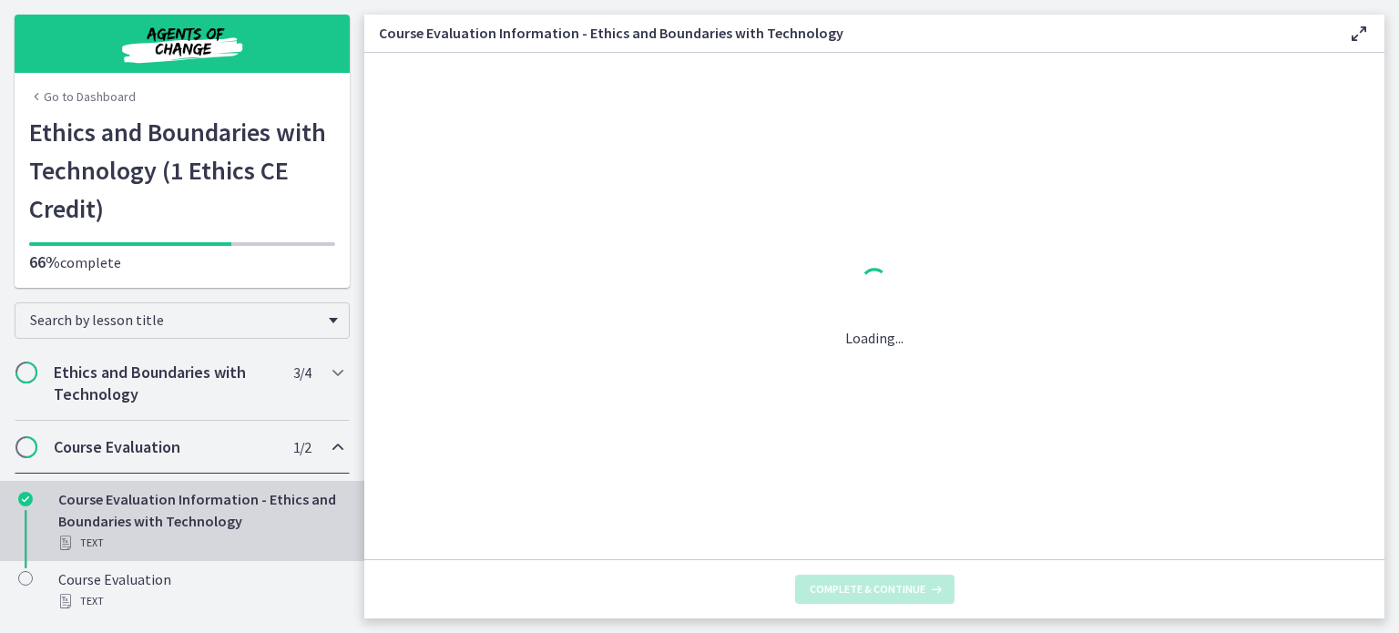
scroll to position [0, 0]
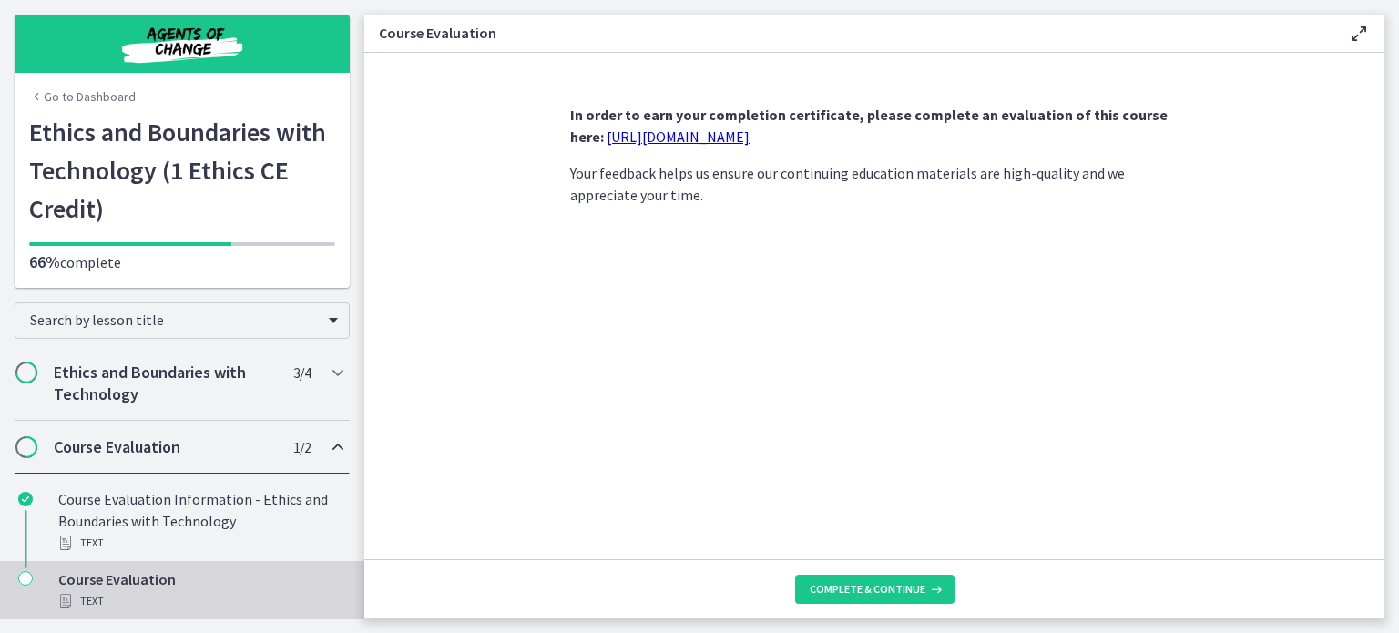
click at [719, 135] on link "[URL][DOMAIN_NAME]" at bounding box center [678, 137] width 143 height 18
